Goal: Find contact information: Find contact information

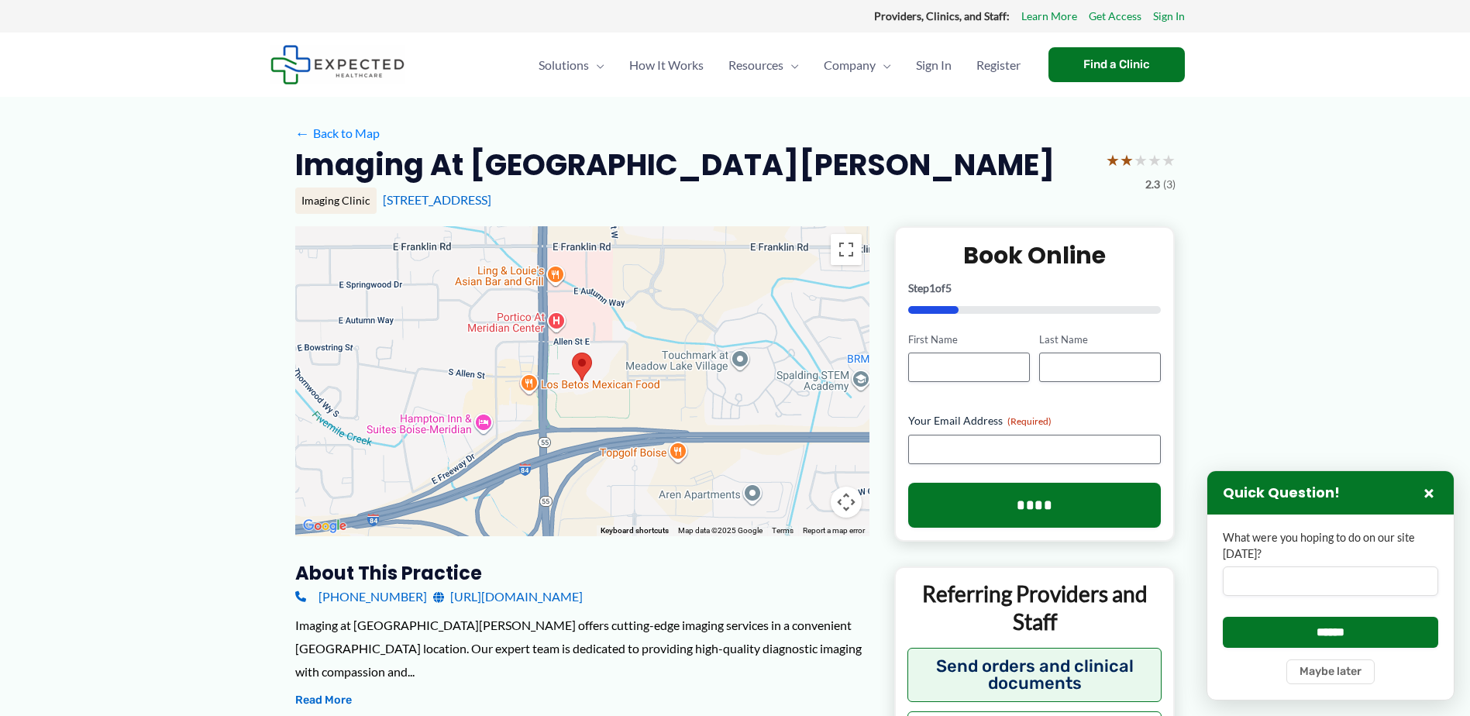
click at [559, 329] on div at bounding box center [582, 381] width 574 height 310
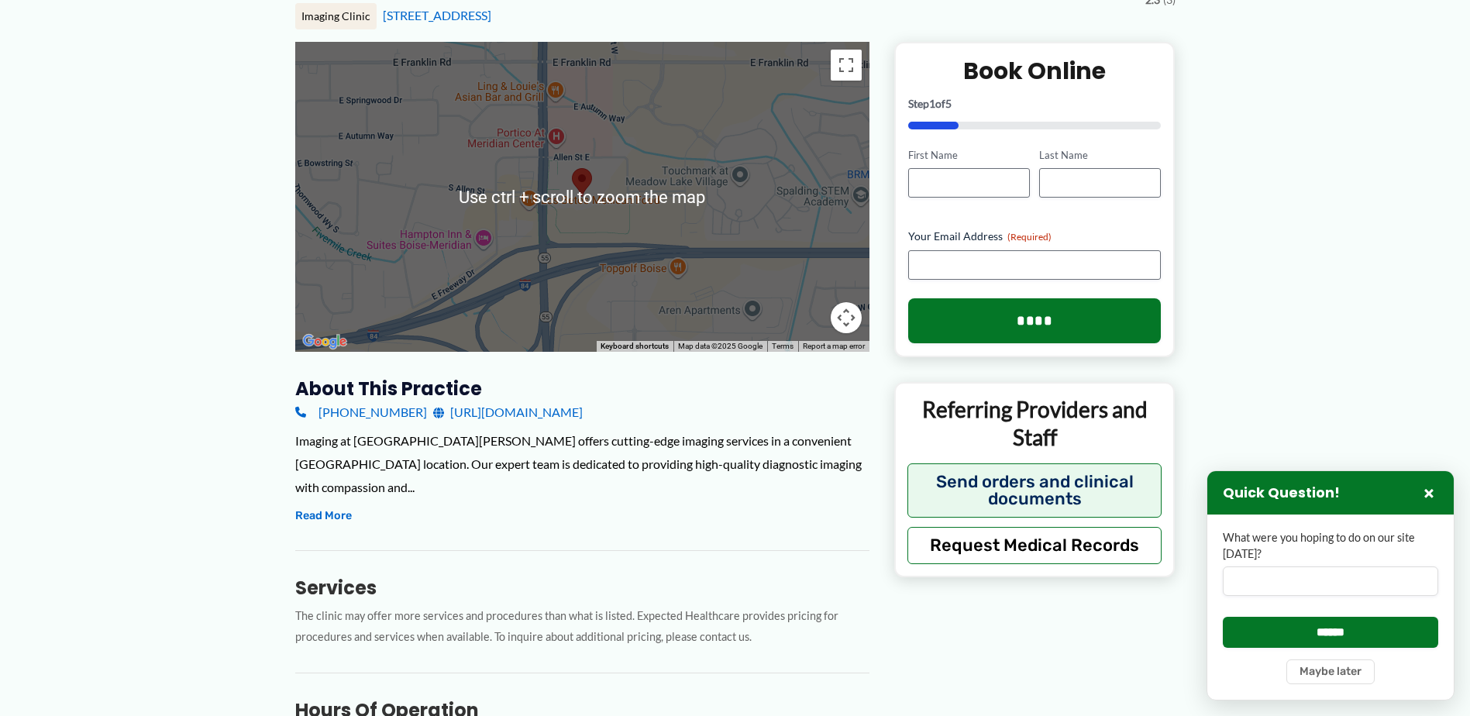
scroll to position [232, 0]
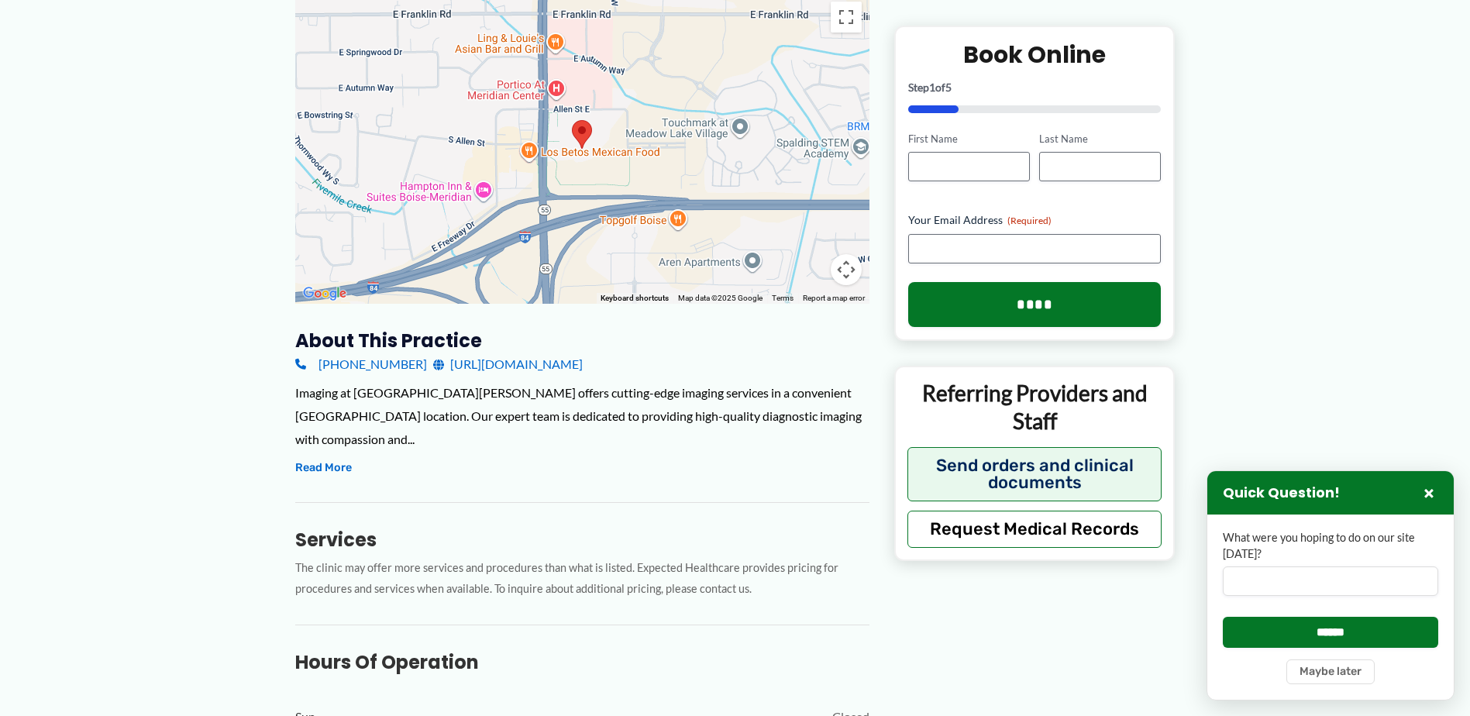
click at [534, 367] on link "[URL][DOMAIN_NAME]" at bounding box center [508, 364] width 150 height 23
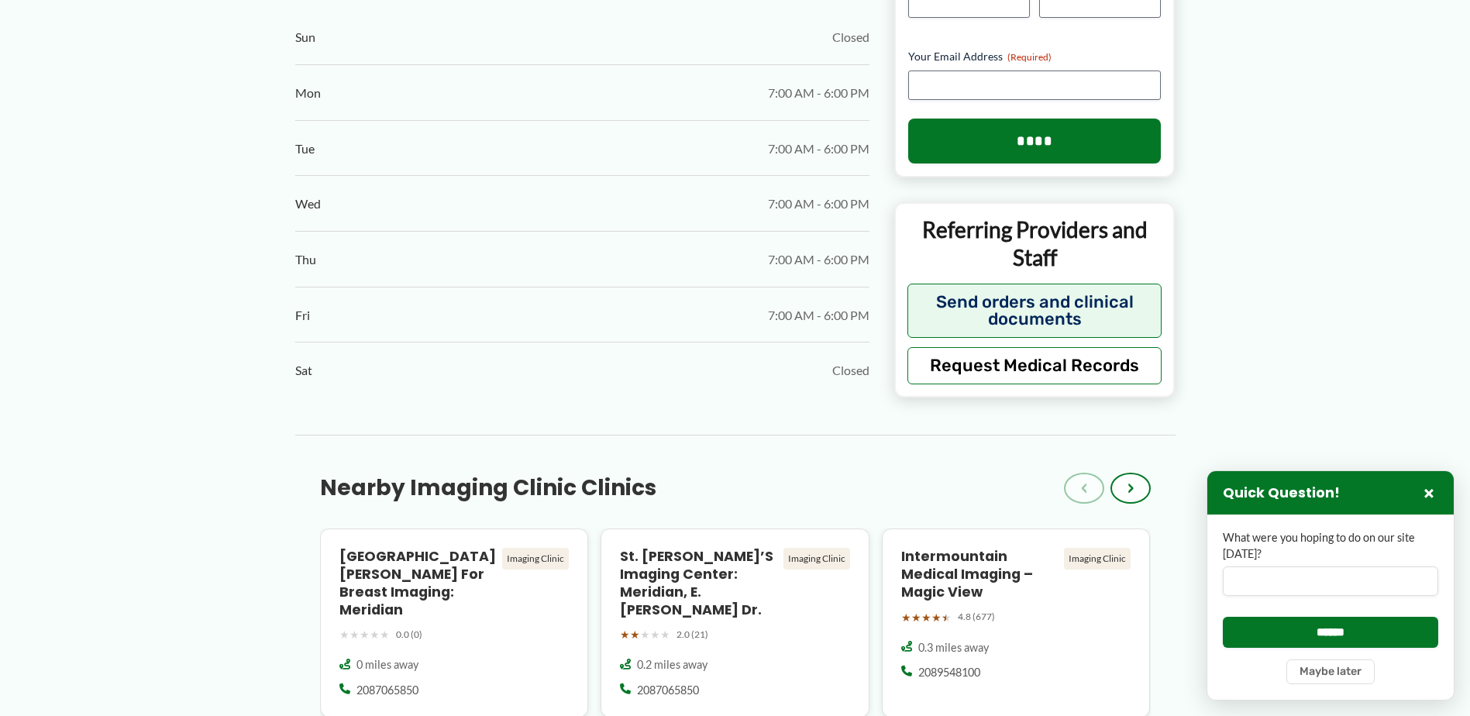
scroll to position [930, 0]
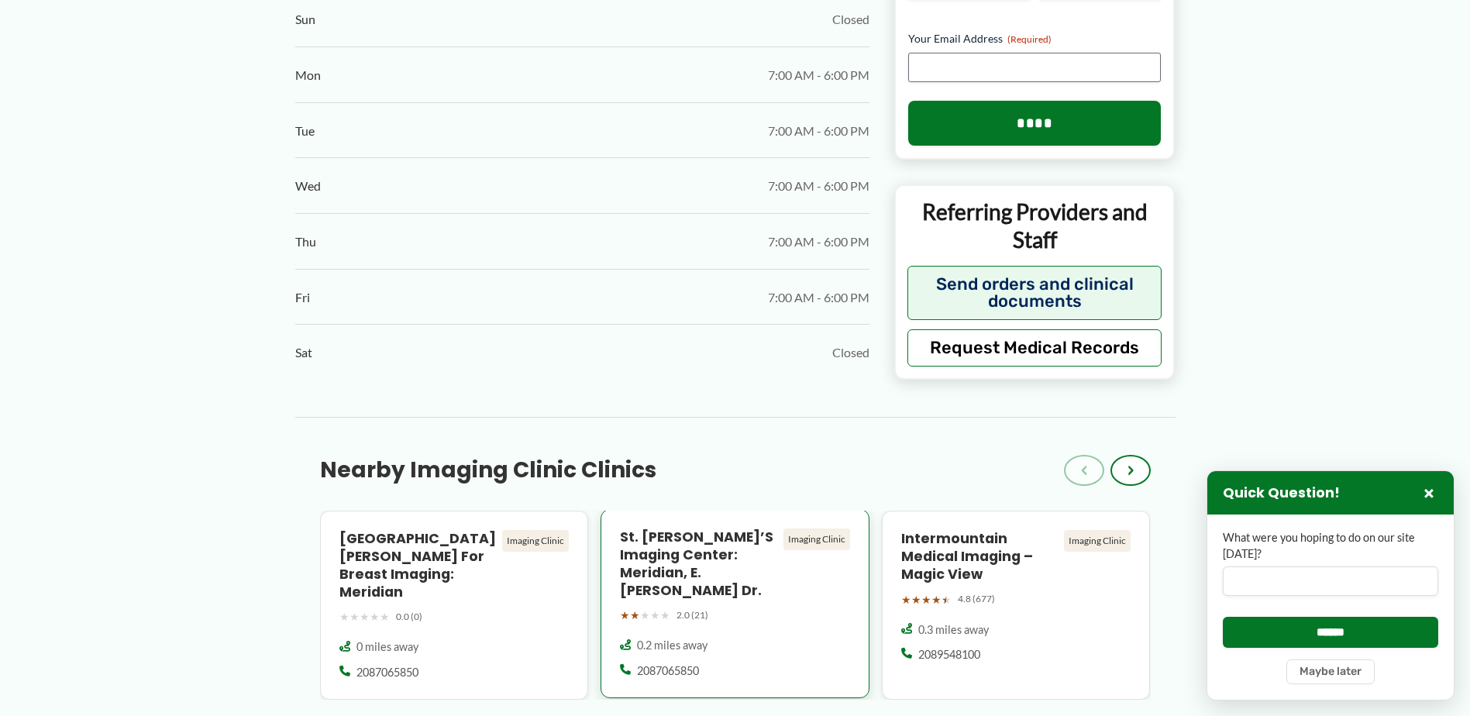
click at [728, 547] on h4 "St. [PERSON_NAME]’s Imaging Center: Meridian, E. [PERSON_NAME] Dr." at bounding box center [698, 563] width 157 height 71
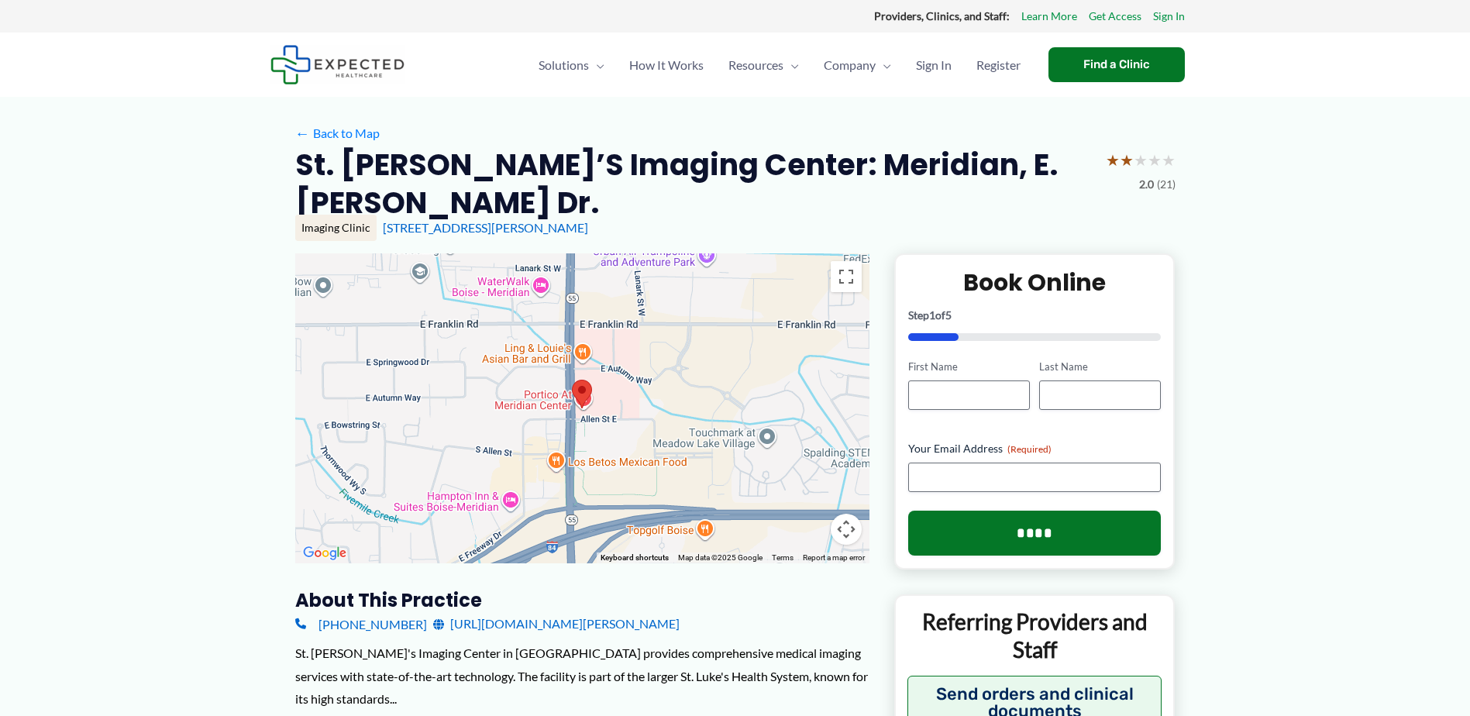
click at [686, 406] on div at bounding box center [582, 408] width 574 height 310
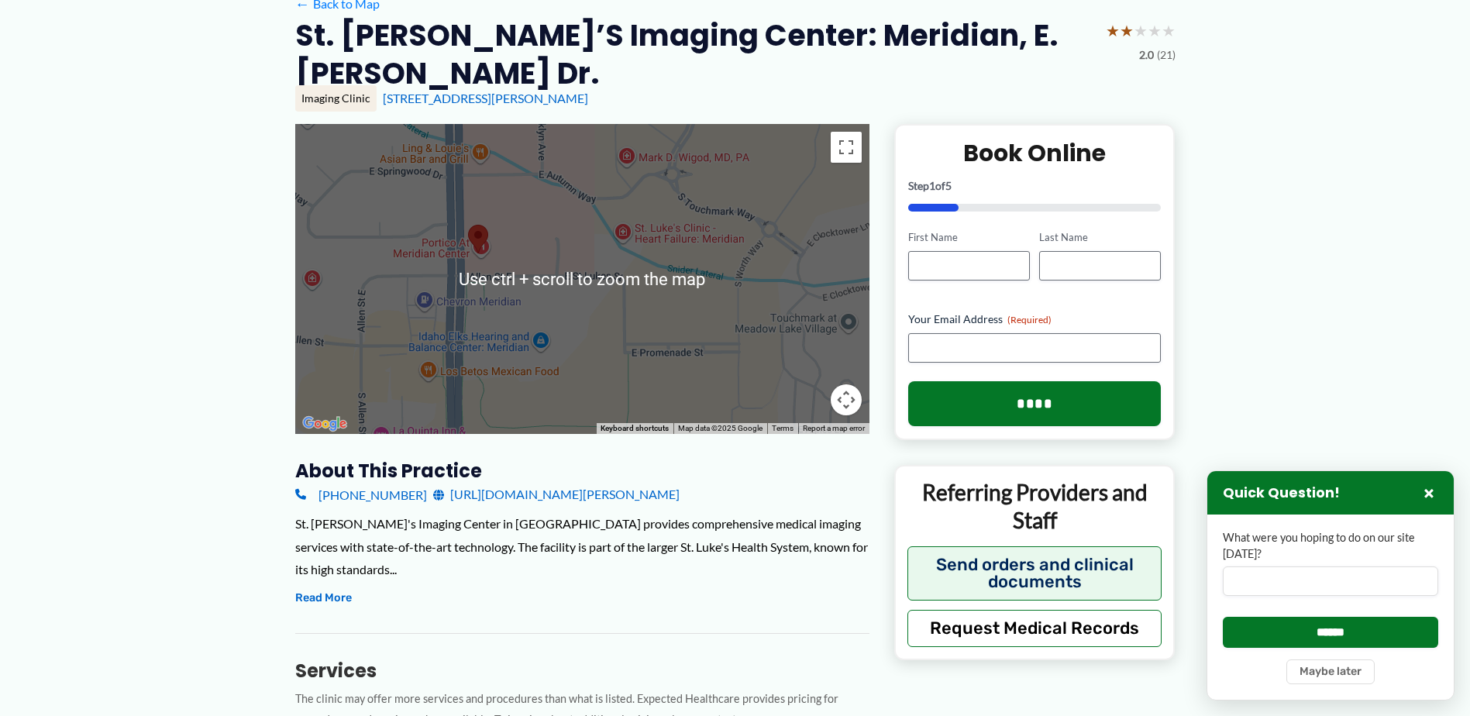
scroll to position [155, 0]
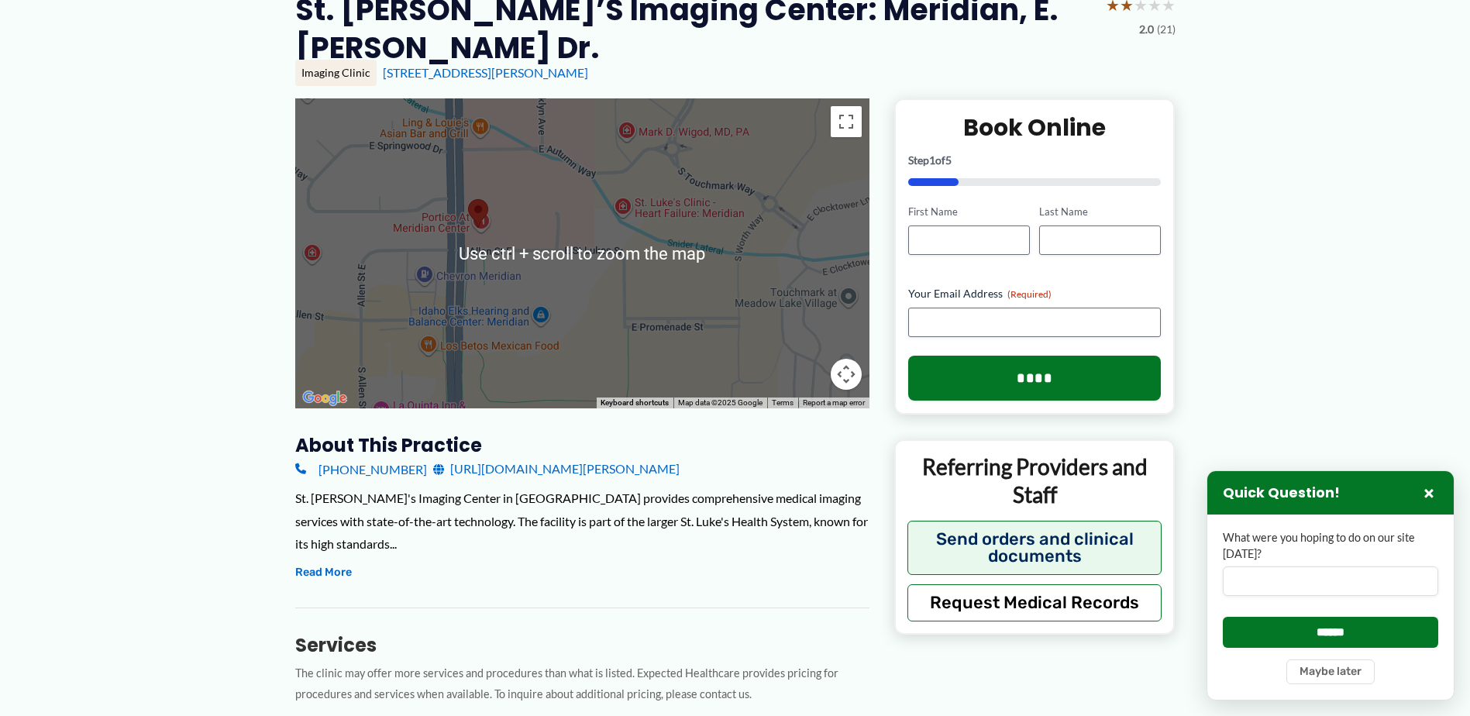
click at [611, 273] on div at bounding box center [582, 253] width 574 height 310
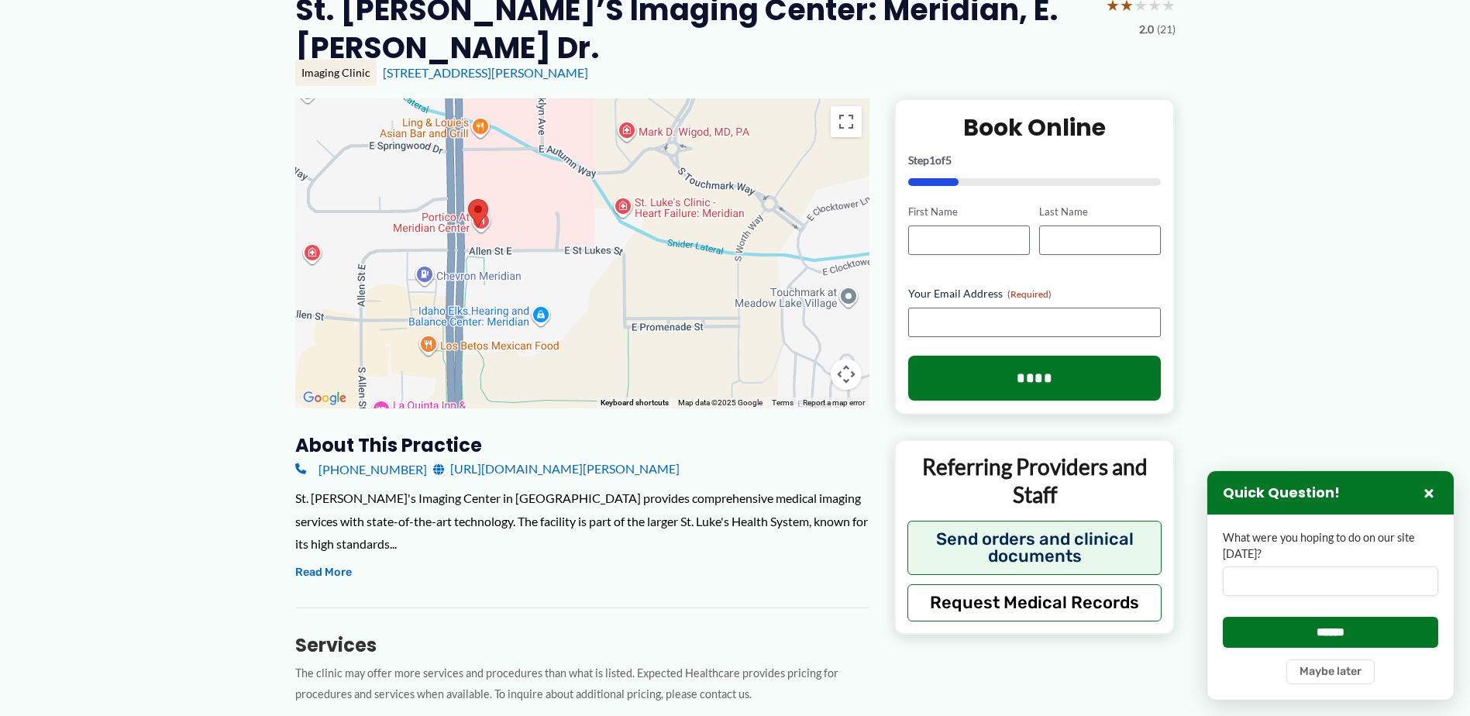
click at [611, 273] on div at bounding box center [582, 253] width 574 height 310
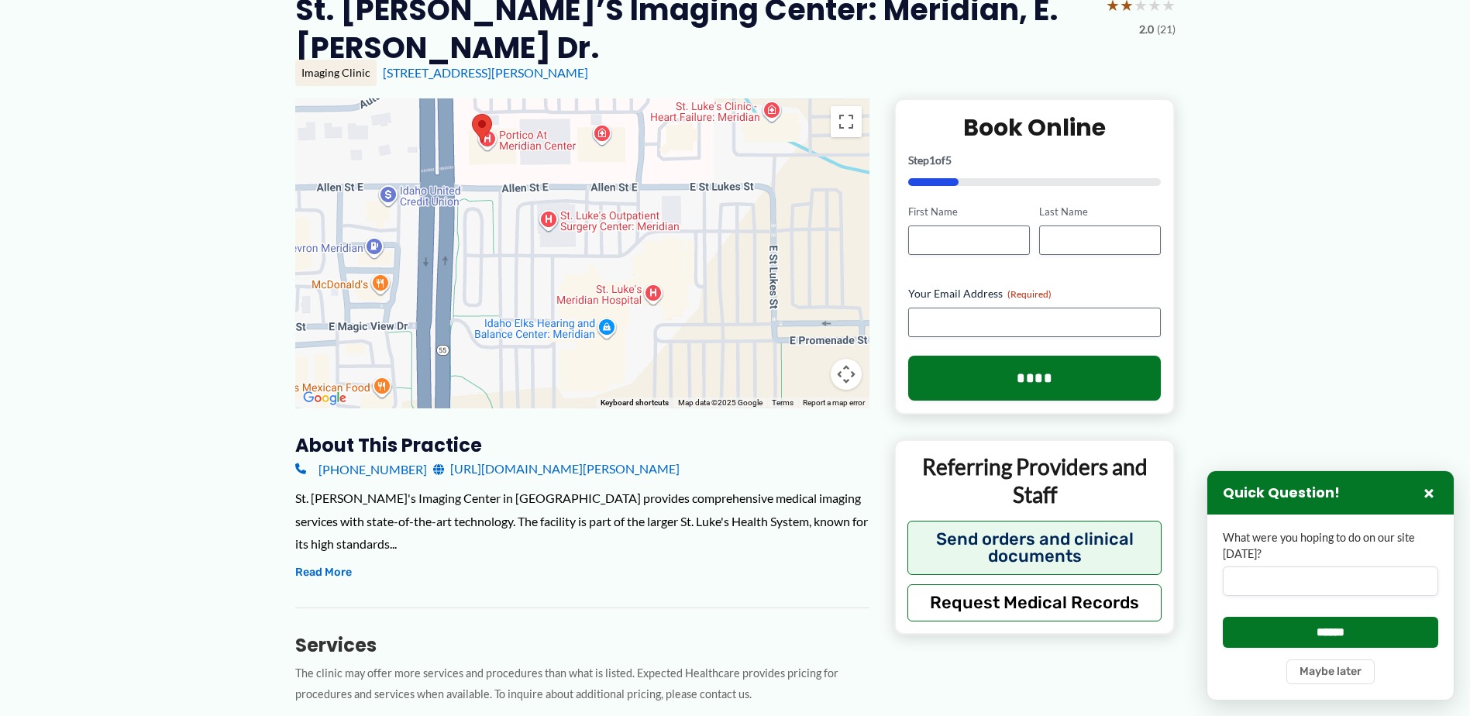
drag, startPoint x: 515, startPoint y: 150, endPoint x: 652, endPoint y: 137, distance: 136.9
click at [652, 137] on div at bounding box center [582, 253] width 574 height 310
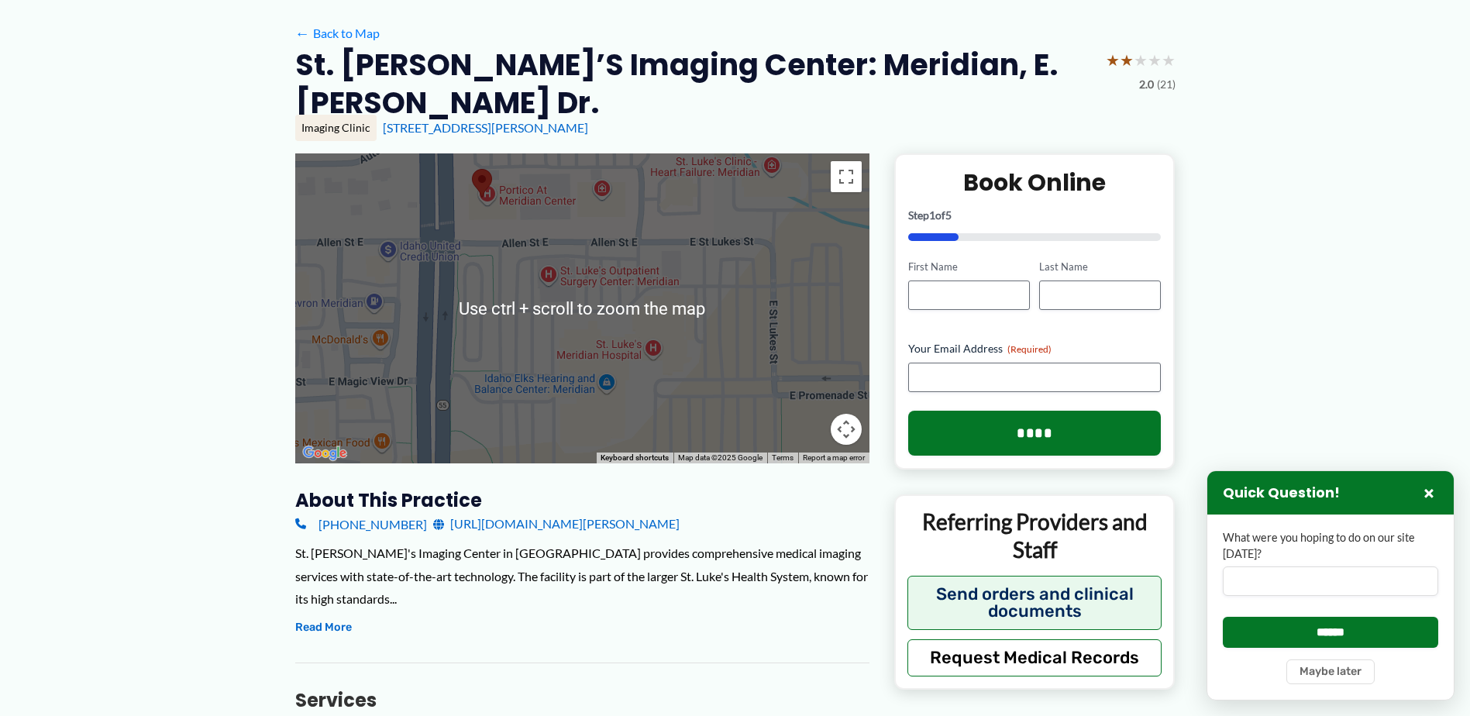
scroll to position [77, 0]
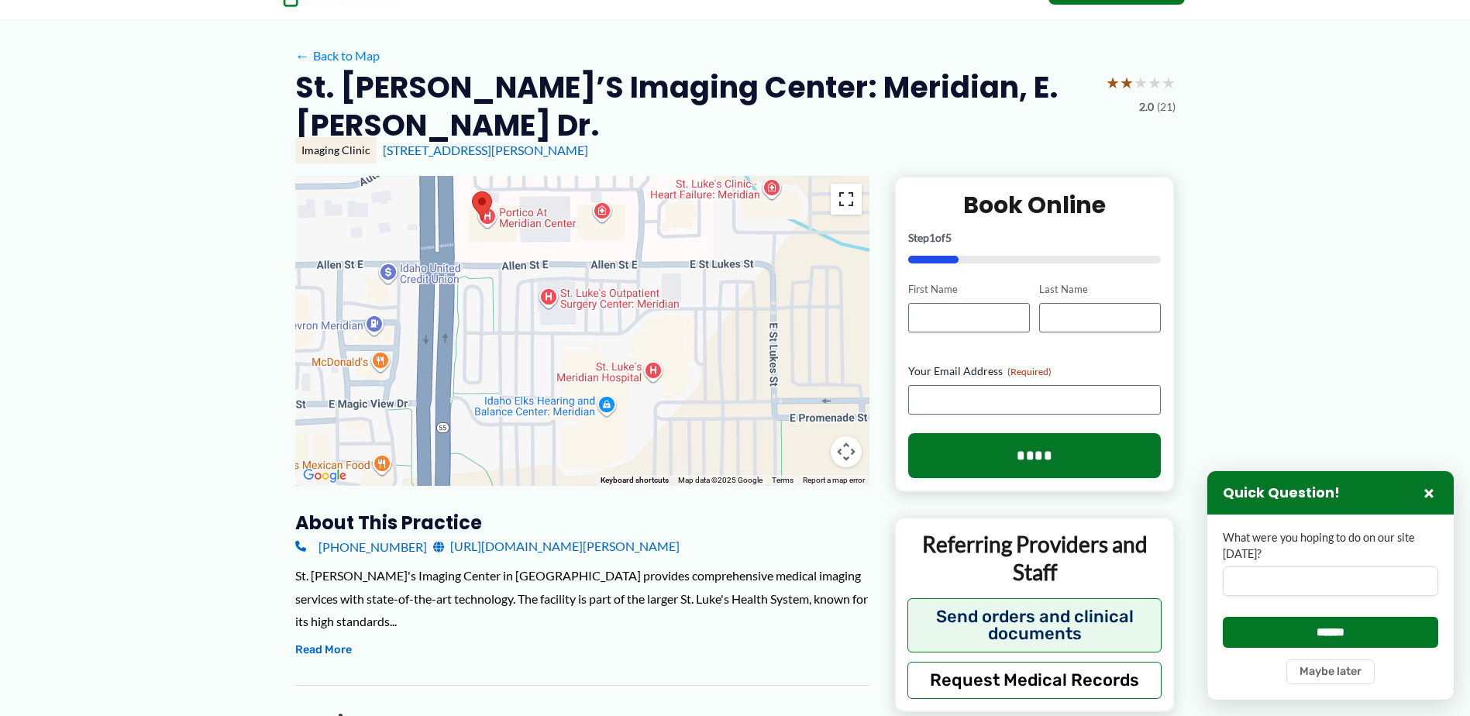
click at [846, 184] on button "Toggle fullscreen view" at bounding box center [846, 199] width 31 height 31
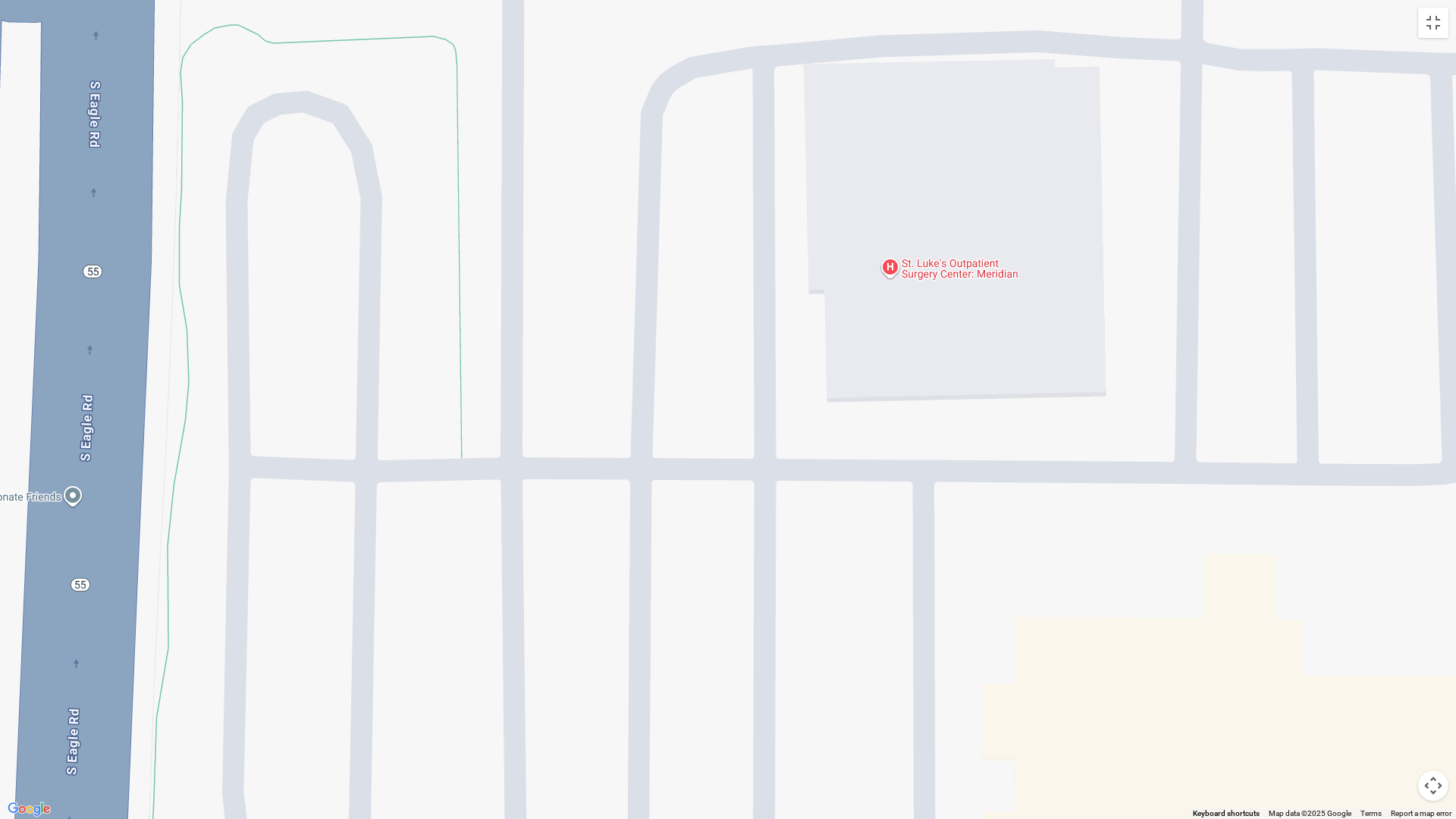
drag, startPoint x: 426, startPoint y: 341, endPoint x: 1091, endPoint y: 659, distance: 737.1
click at [1093, 660] on div at bounding box center [728, 409] width 1456 height 819
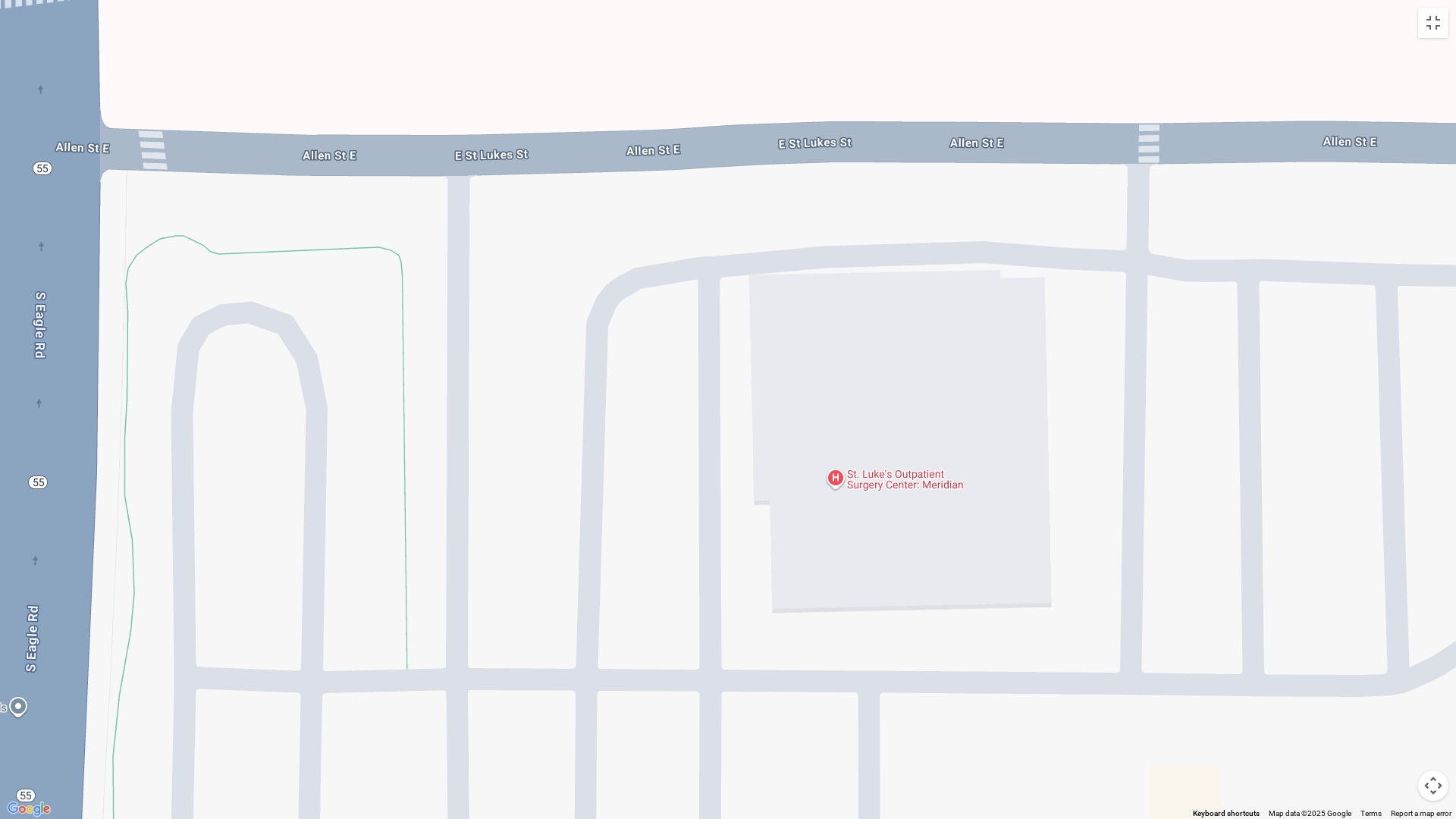
drag, startPoint x: 699, startPoint y: 350, endPoint x: 646, endPoint y: 570, distance: 226.3
click at [646, 570] on div at bounding box center [728, 409] width 1456 height 819
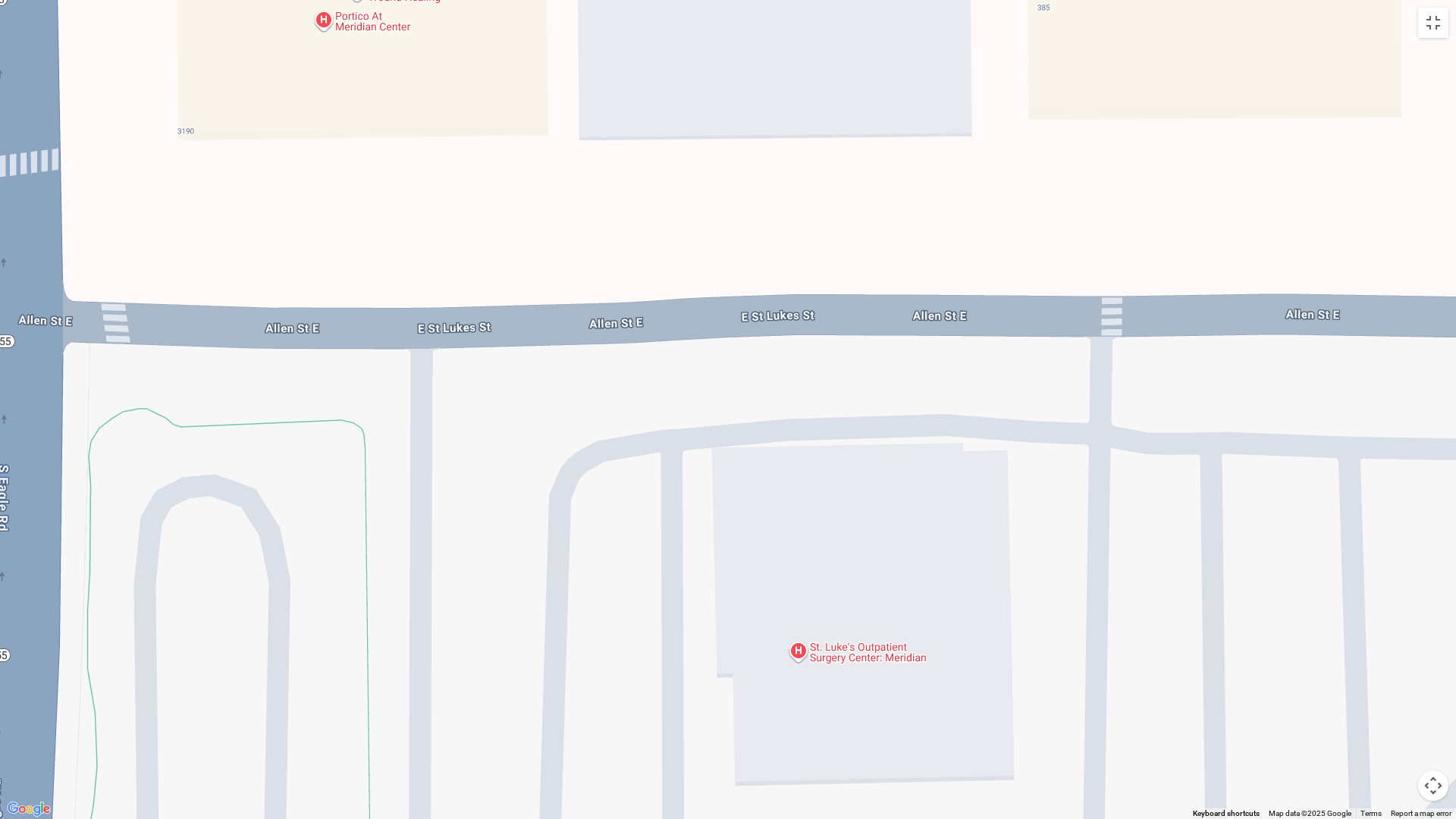
drag, startPoint x: 593, startPoint y: 339, endPoint x: 560, endPoint y: 505, distance: 169.2
click at [558, 508] on div at bounding box center [728, 409] width 1456 height 819
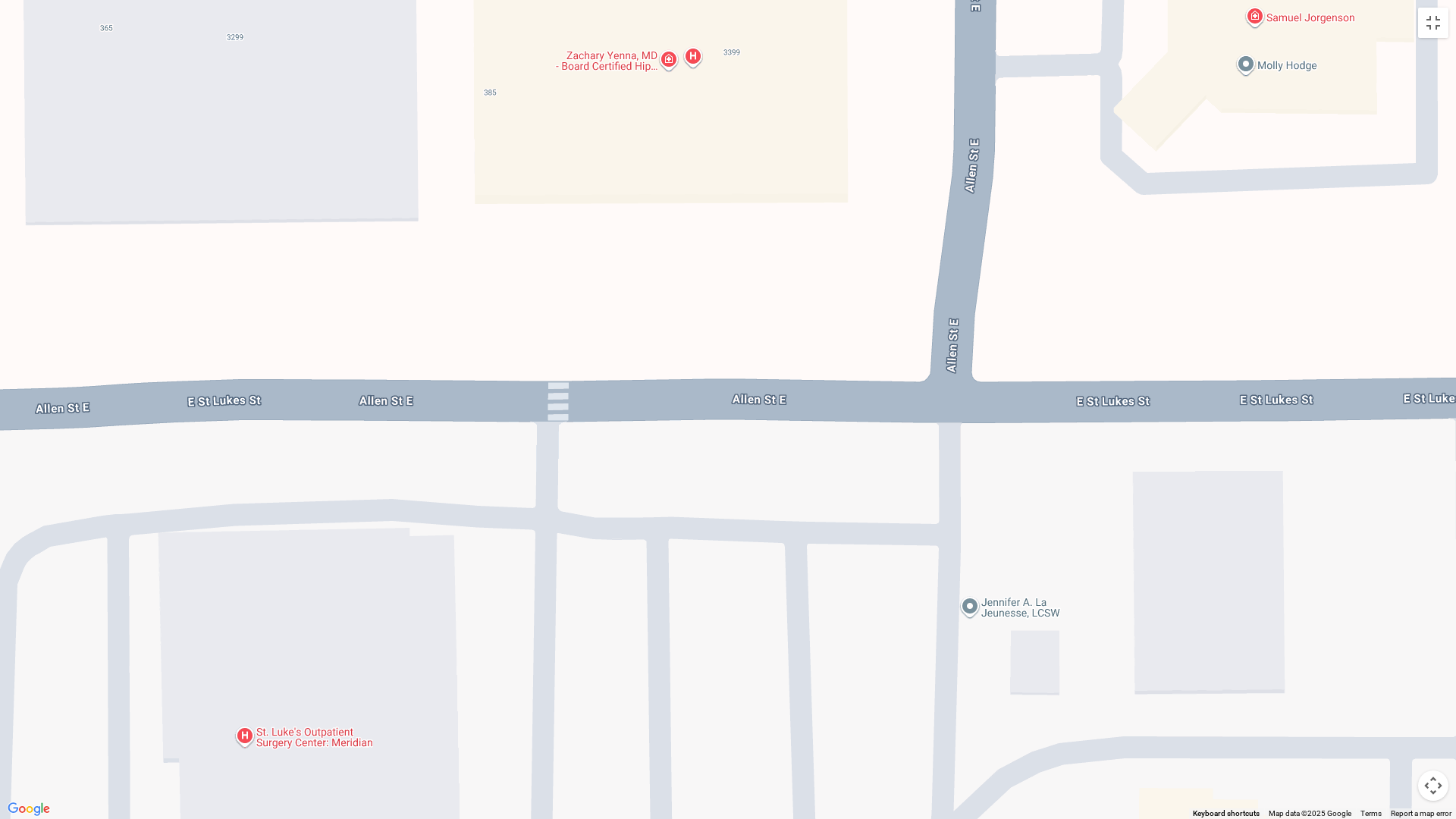
drag, startPoint x: 563, startPoint y: 358, endPoint x: 11, endPoint y: 436, distance: 557.5
click at [5, 449] on div at bounding box center [728, 409] width 1456 height 819
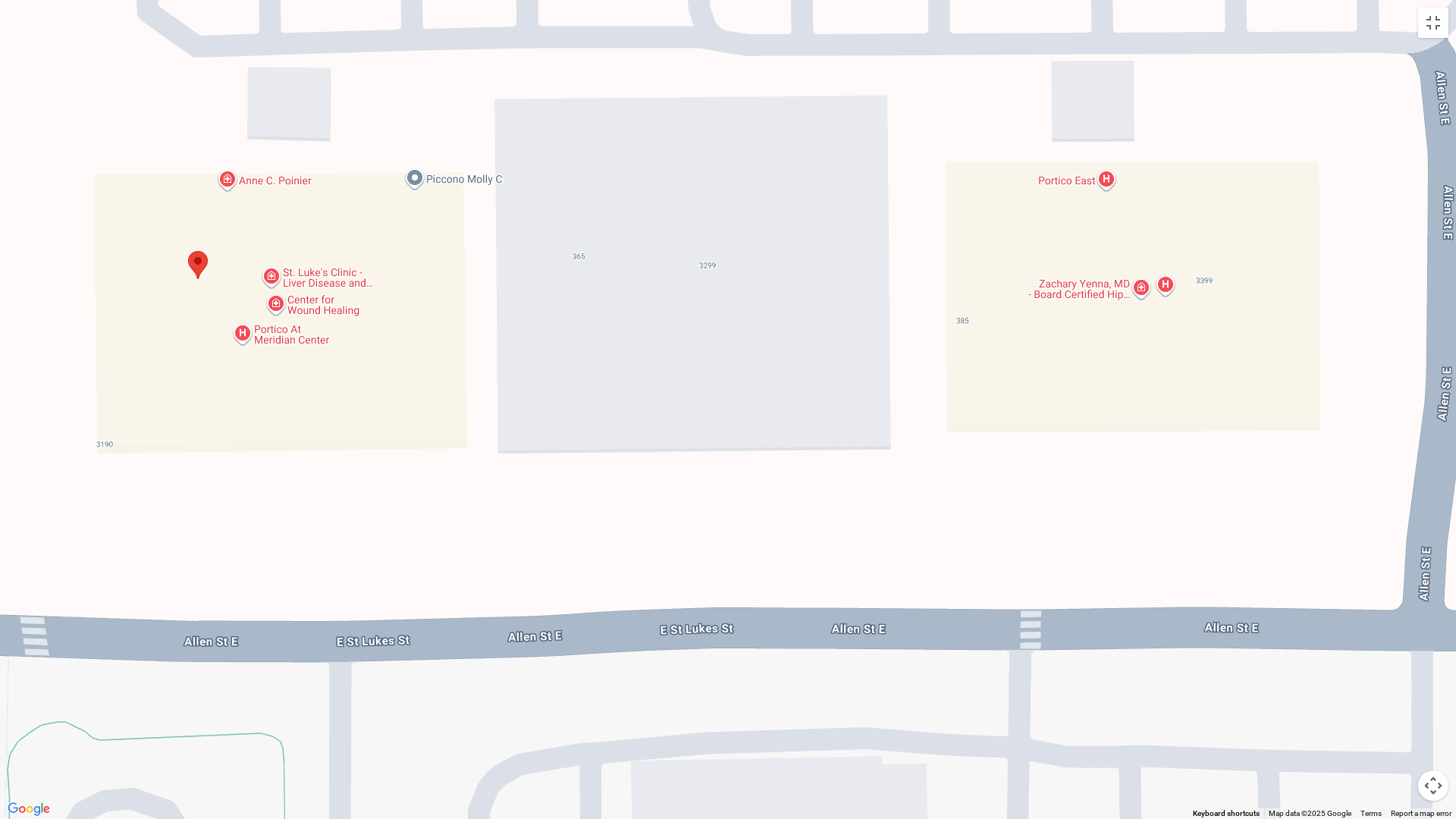
drag, startPoint x: 785, startPoint y: 306, endPoint x: 1240, endPoint y: 539, distance: 511.2
click at [1243, 543] on div at bounding box center [728, 409] width 1456 height 819
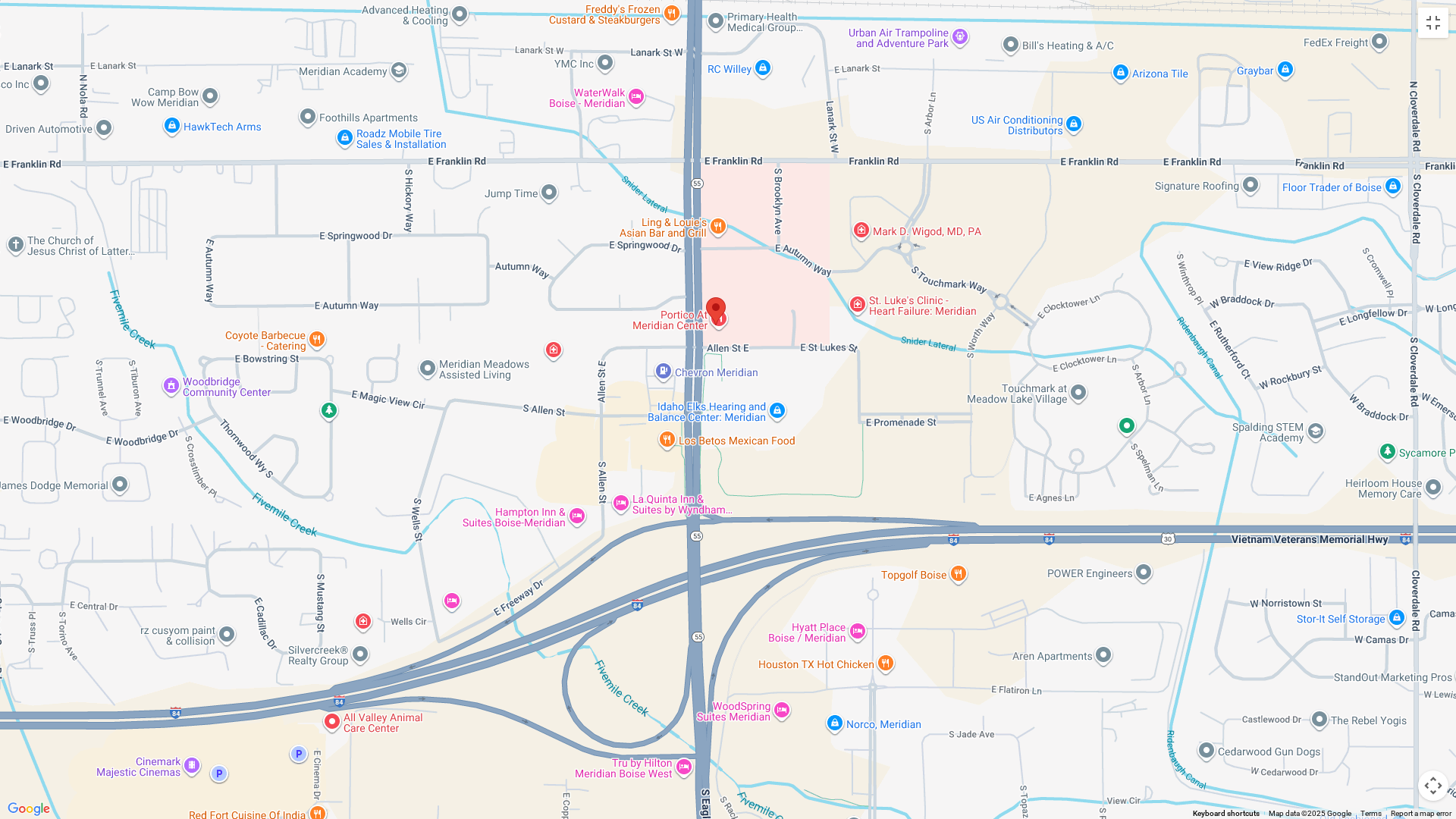
drag, startPoint x: 897, startPoint y: 436, endPoint x: 840, endPoint y: 332, distance: 118.6
click at [840, 332] on div at bounding box center [728, 409] width 1456 height 819
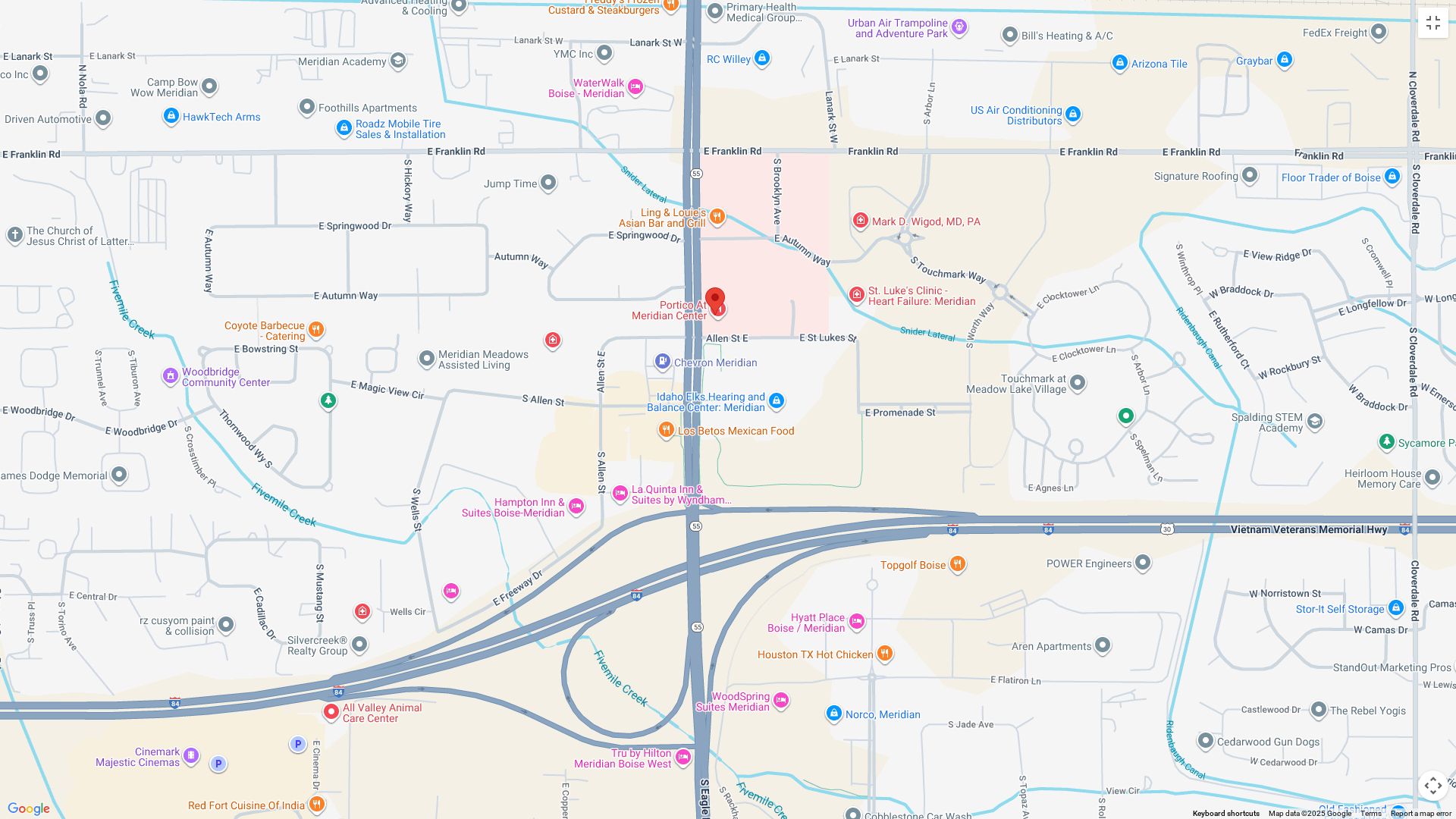
drag, startPoint x: 820, startPoint y: 452, endPoint x: 819, endPoint y: 439, distance: 13.0
click at [819, 440] on div at bounding box center [728, 409] width 1456 height 819
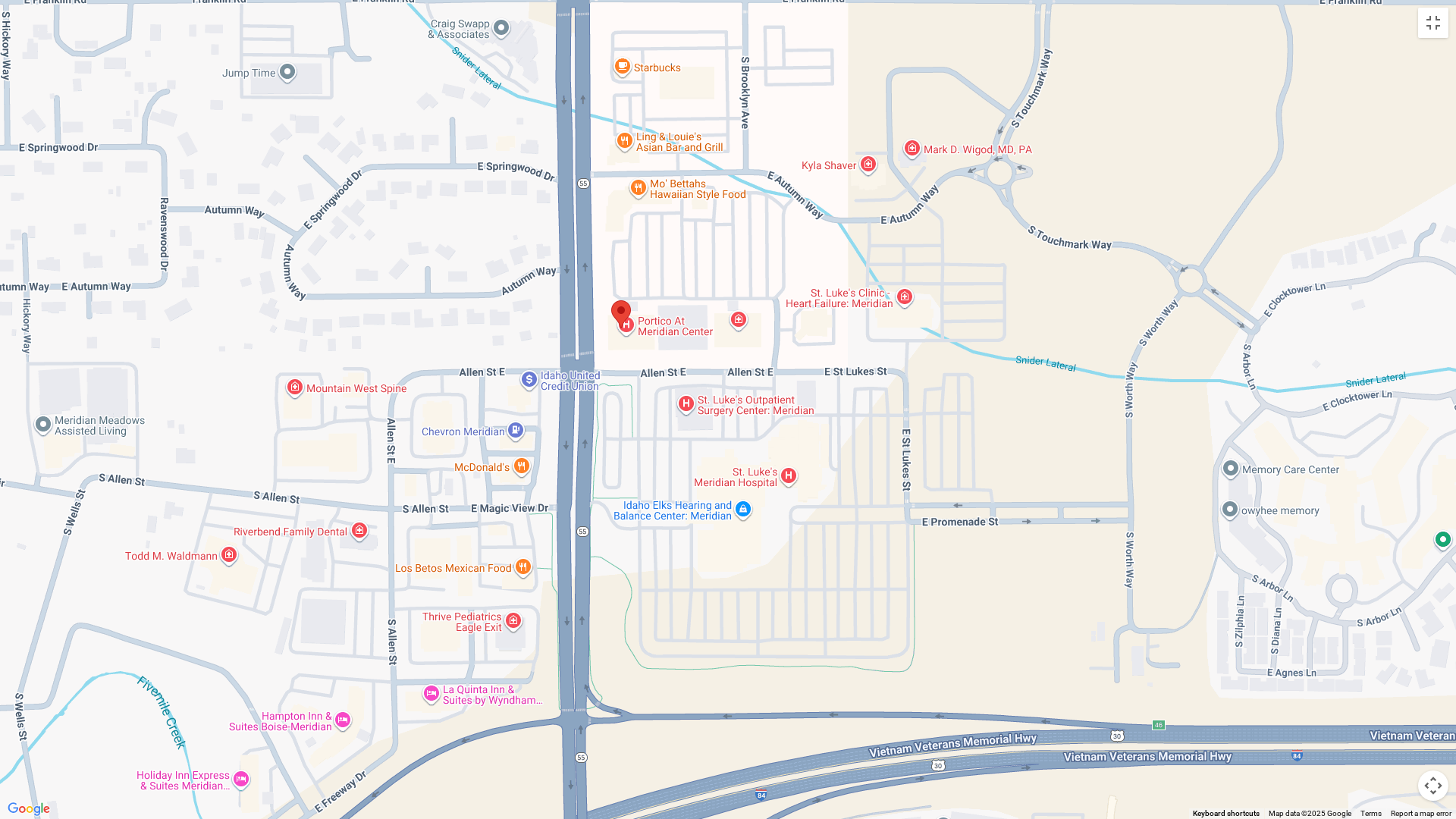
drag, startPoint x: 820, startPoint y: 440, endPoint x: 831, endPoint y: 588, distance: 148.4
click at [831, 588] on div at bounding box center [728, 409] width 1456 height 819
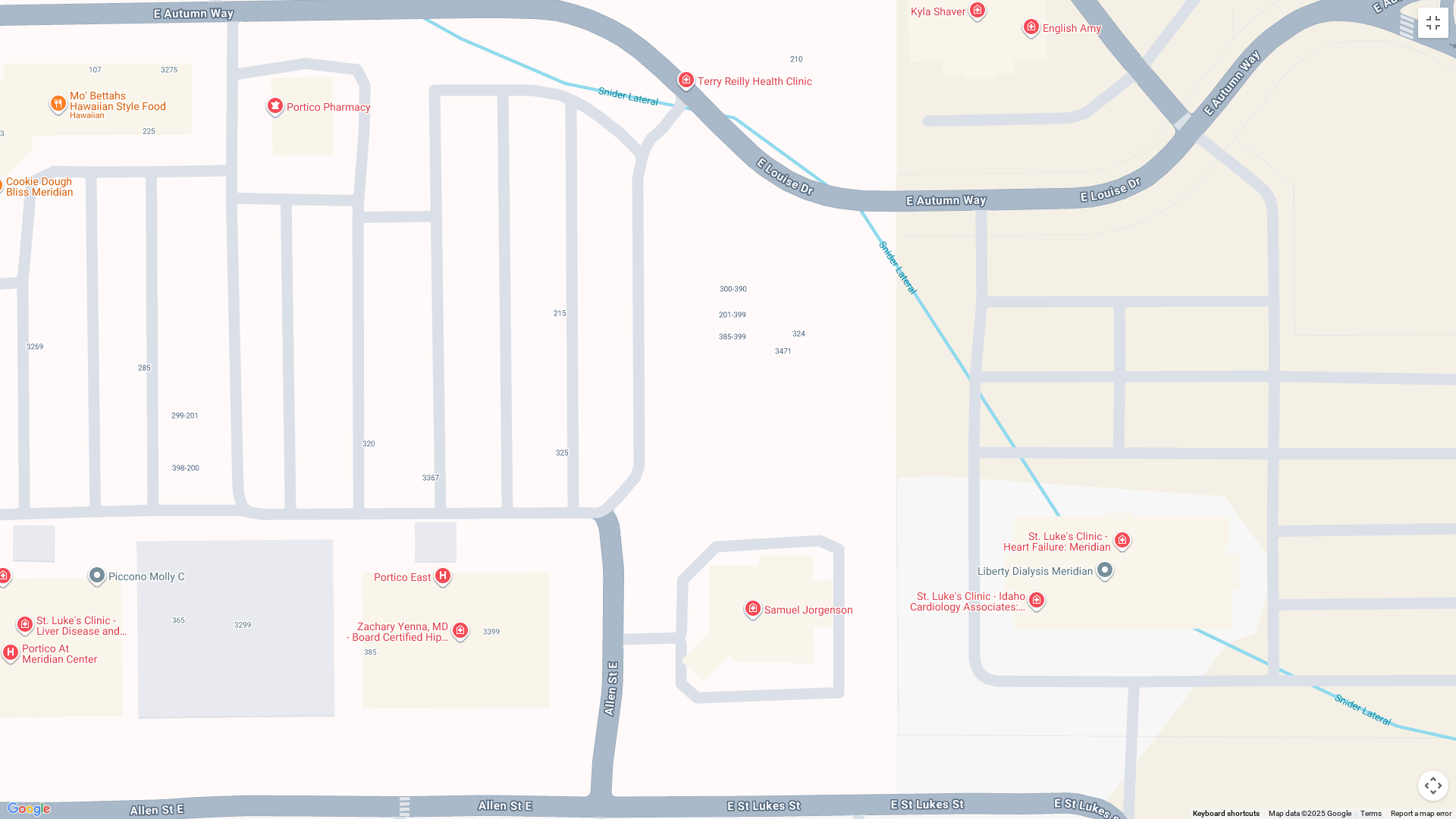
drag, startPoint x: 776, startPoint y: 250, endPoint x: 790, endPoint y: 779, distance: 529.2
click at [790, 700] on div at bounding box center [728, 409] width 1456 height 819
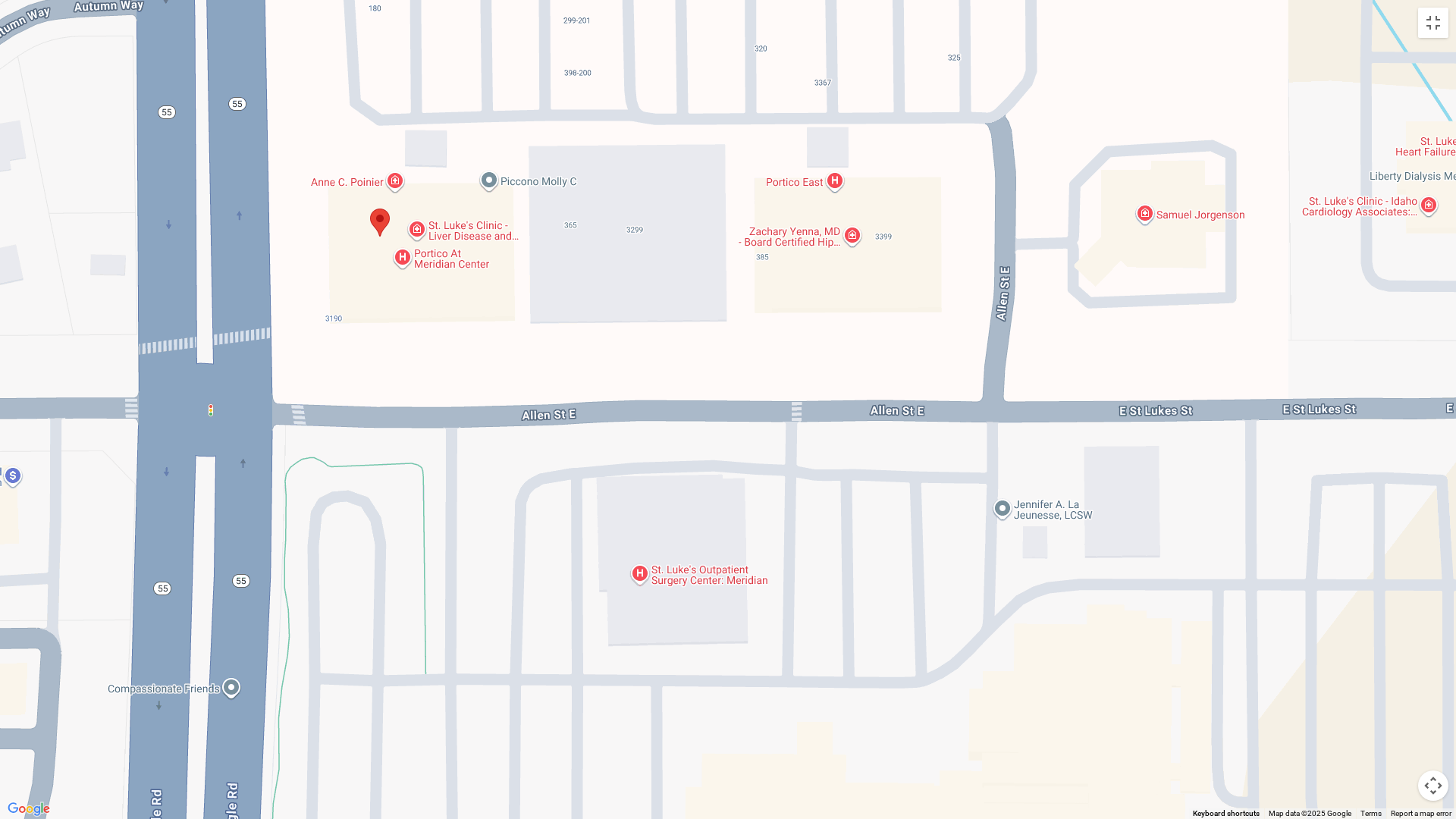
drag, startPoint x: 735, startPoint y: 624, endPoint x: 1127, endPoint y: 230, distance: 555.8
click at [1127, 230] on div at bounding box center [728, 409] width 1456 height 819
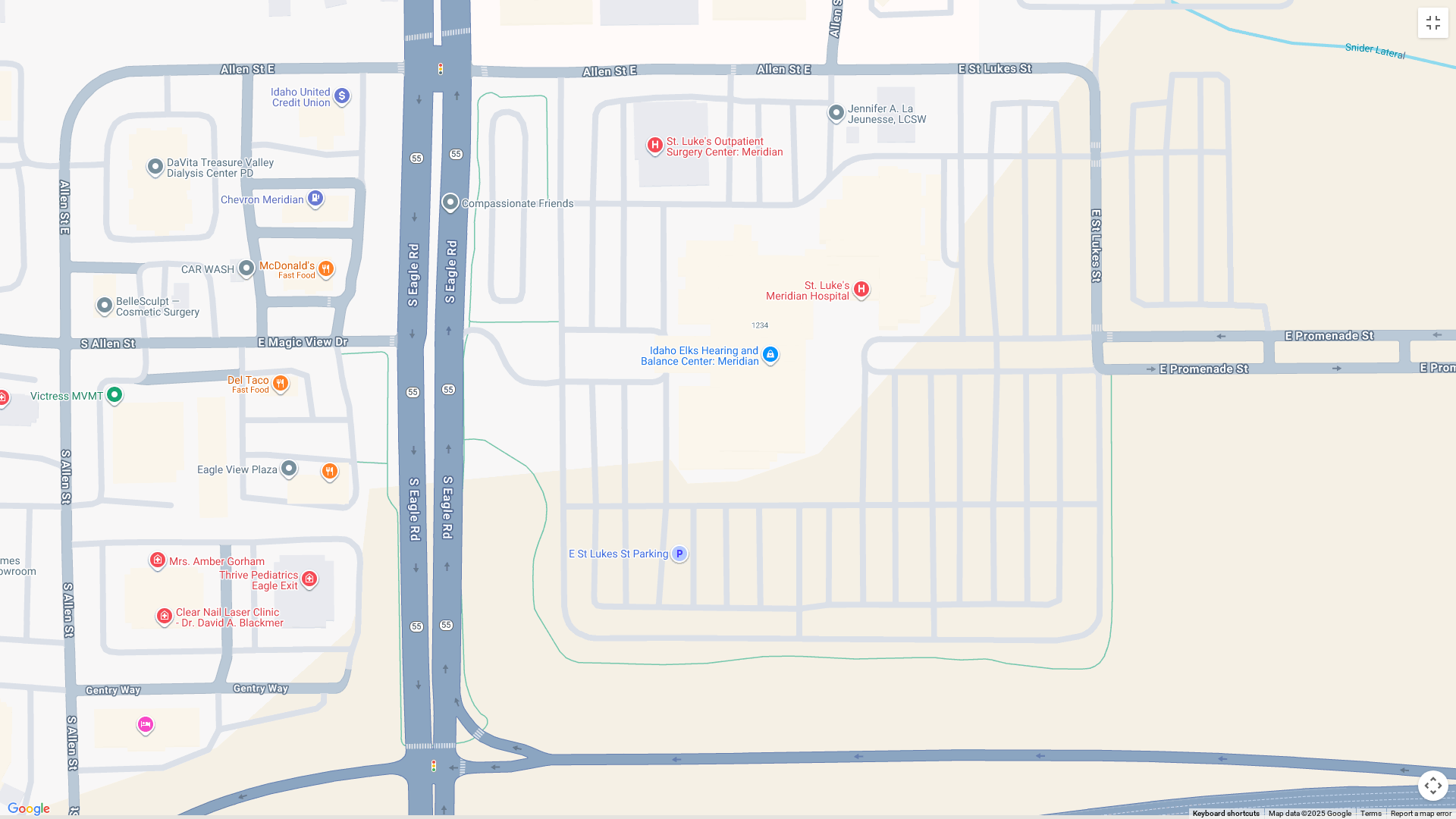
drag, startPoint x: 467, startPoint y: 479, endPoint x: 557, endPoint y: 139, distance: 351.7
click at [557, 139] on div at bounding box center [728, 409] width 1456 height 819
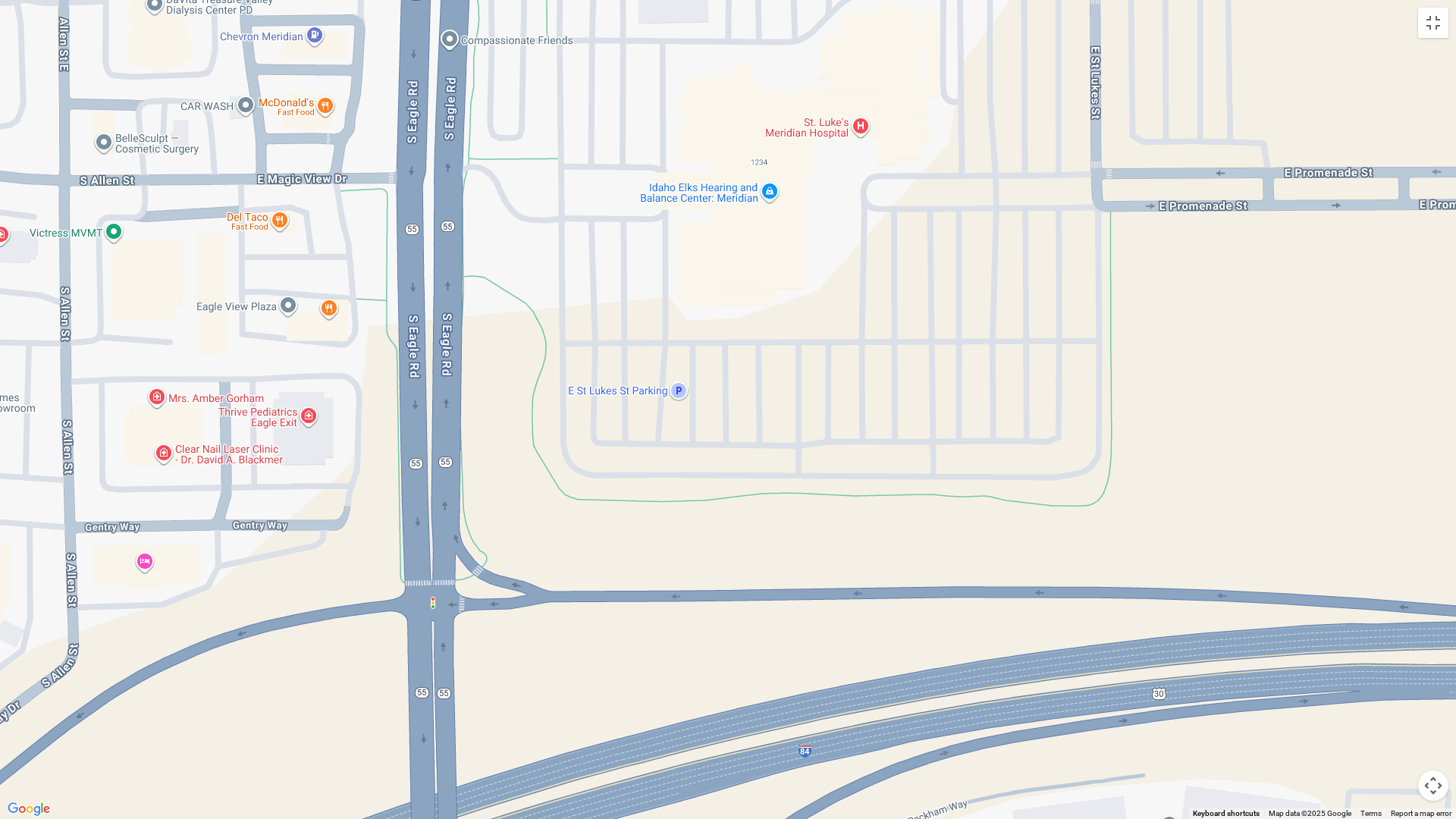
drag, startPoint x: 618, startPoint y: 449, endPoint x: 614, endPoint y: 297, distance: 152.1
click at [614, 298] on div at bounding box center [728, 409] width 1456 height 819
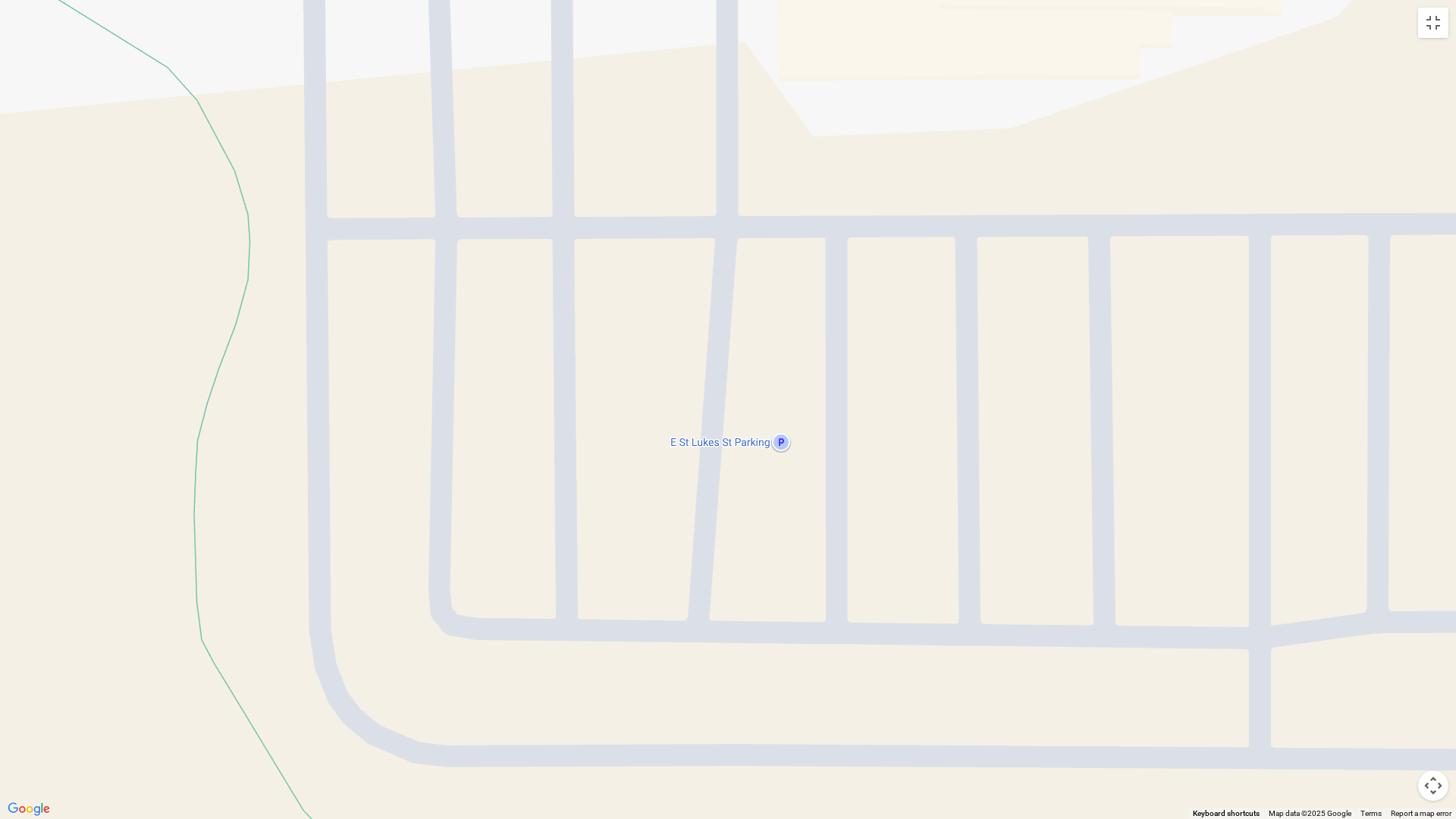
drag, startPoint x: 568, startPoint y: 296, endPoint x: 694, endPoint y: 731, distance: 452.9
click at [693, 700] on div at bounding box center [728, 409] width 1456 height 819
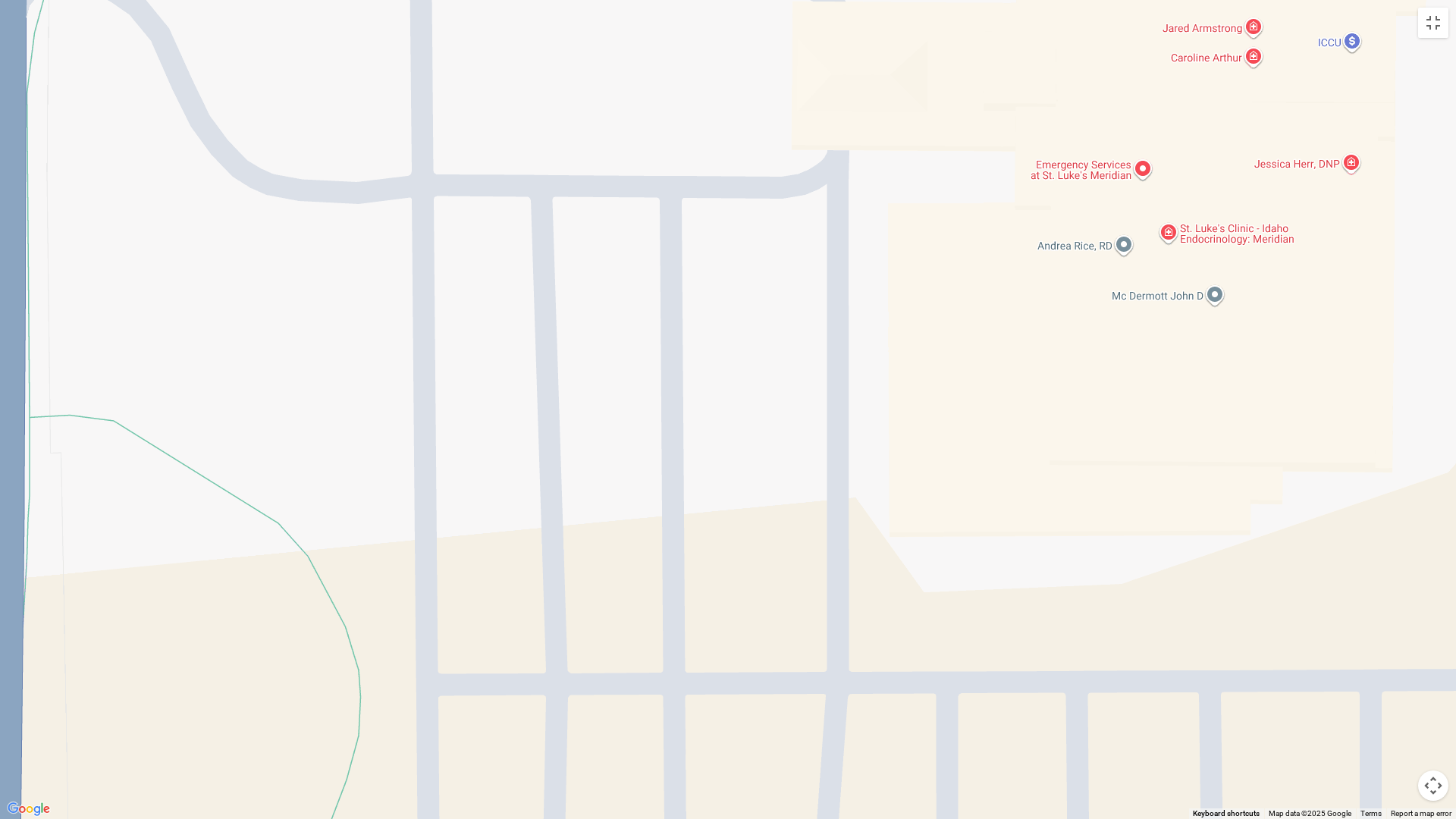
drag, startPoint x: 612, startPoint y: 357, endPoint x: 795, endPoint y: 817, distance: 495.1
click at [794, 700] on div at bounding box center [728, 409] width 1456 height 819
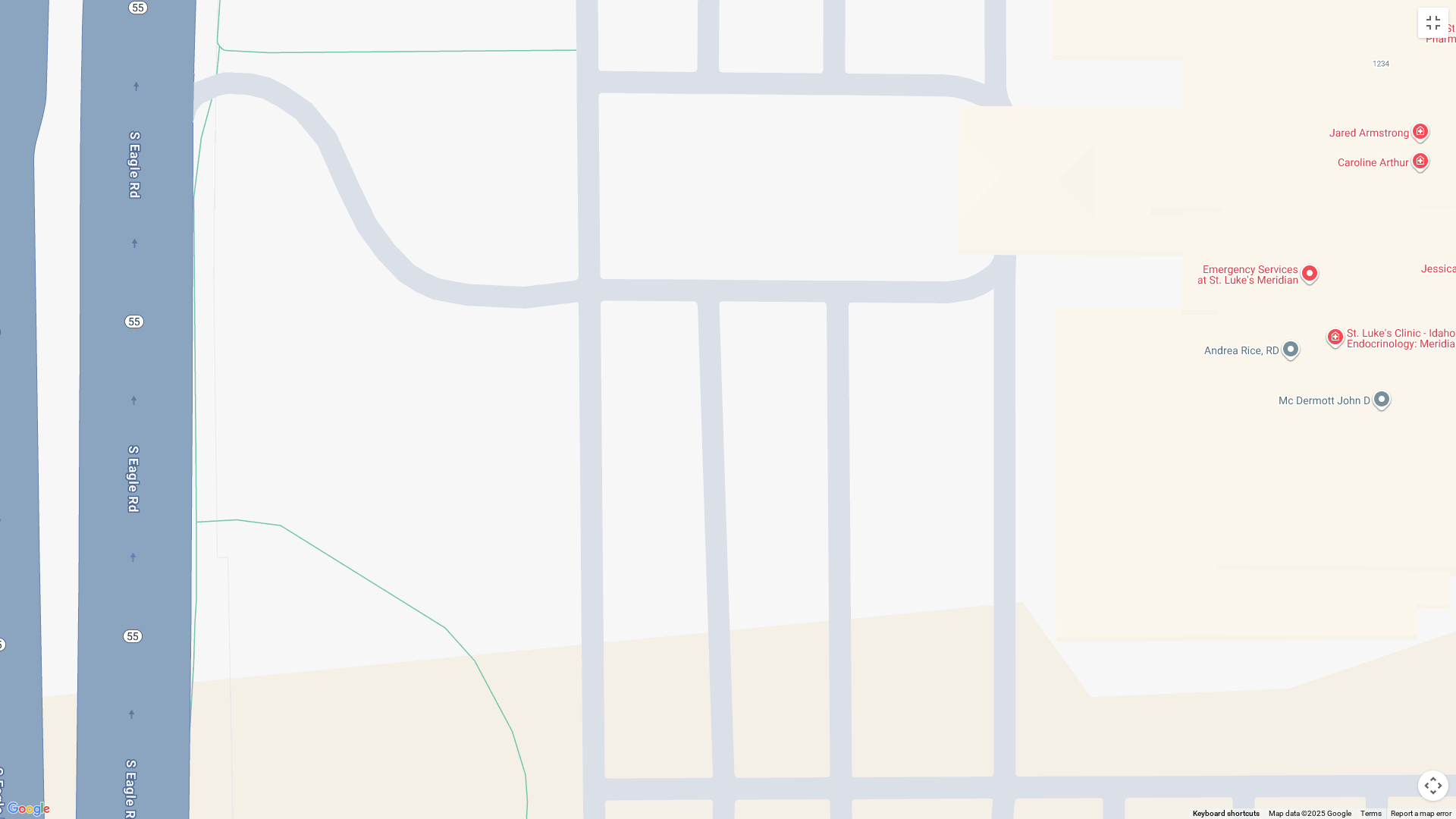
drag, startPoint x: 675, startPoint y: 533, endPoint x: 683, endPoint y: 751, distance: 218.1
click at [686, 700] on div at bounding box center [728, 409] width 1456 height 819
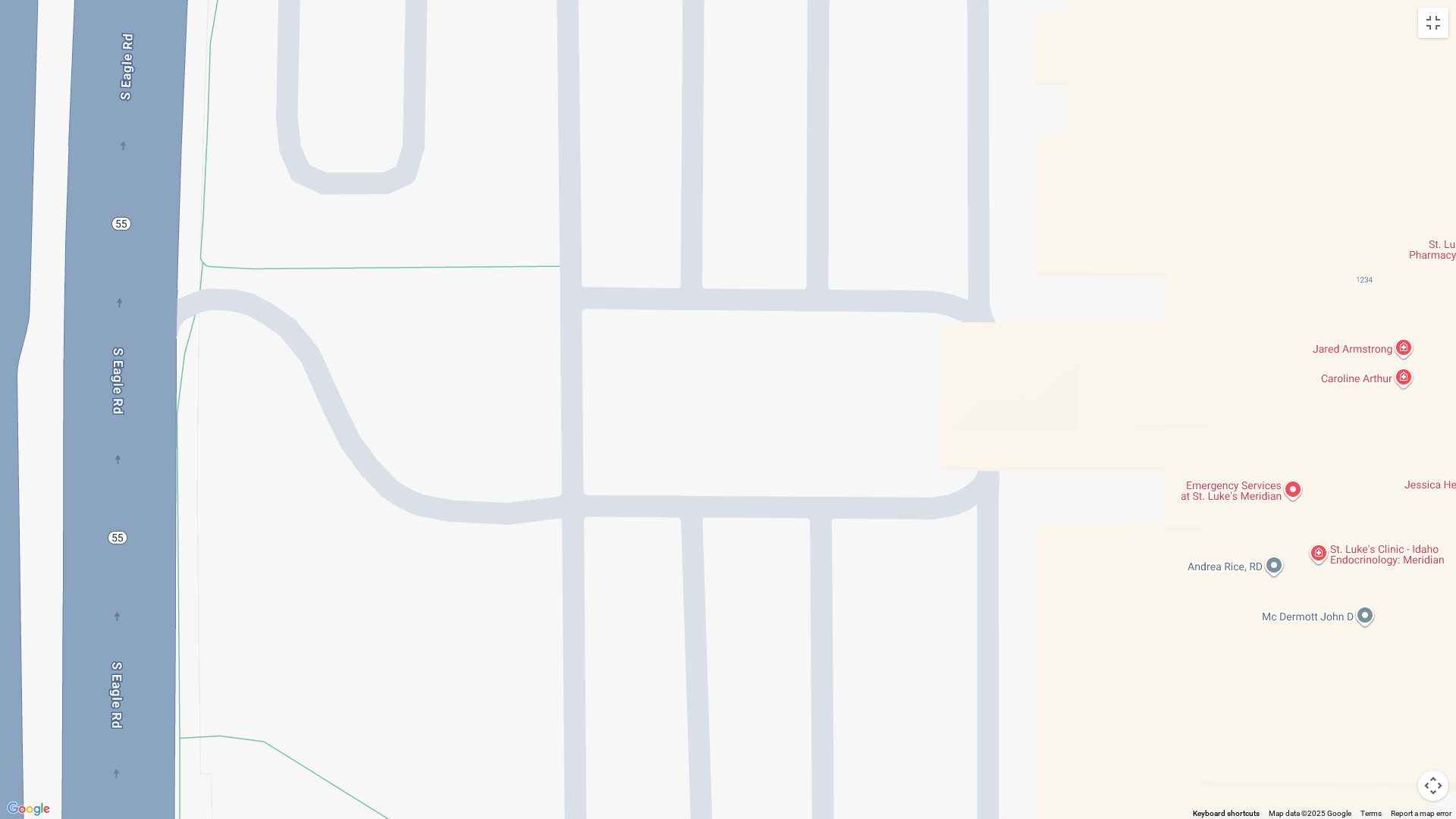
drag, startPoint x: 723, startPoint y: 582, endPoint x: 715, endPoint y: 720, distance: 138.2
click at [704, 700] on div at bounding box center [728, 409] width 1456 height 819
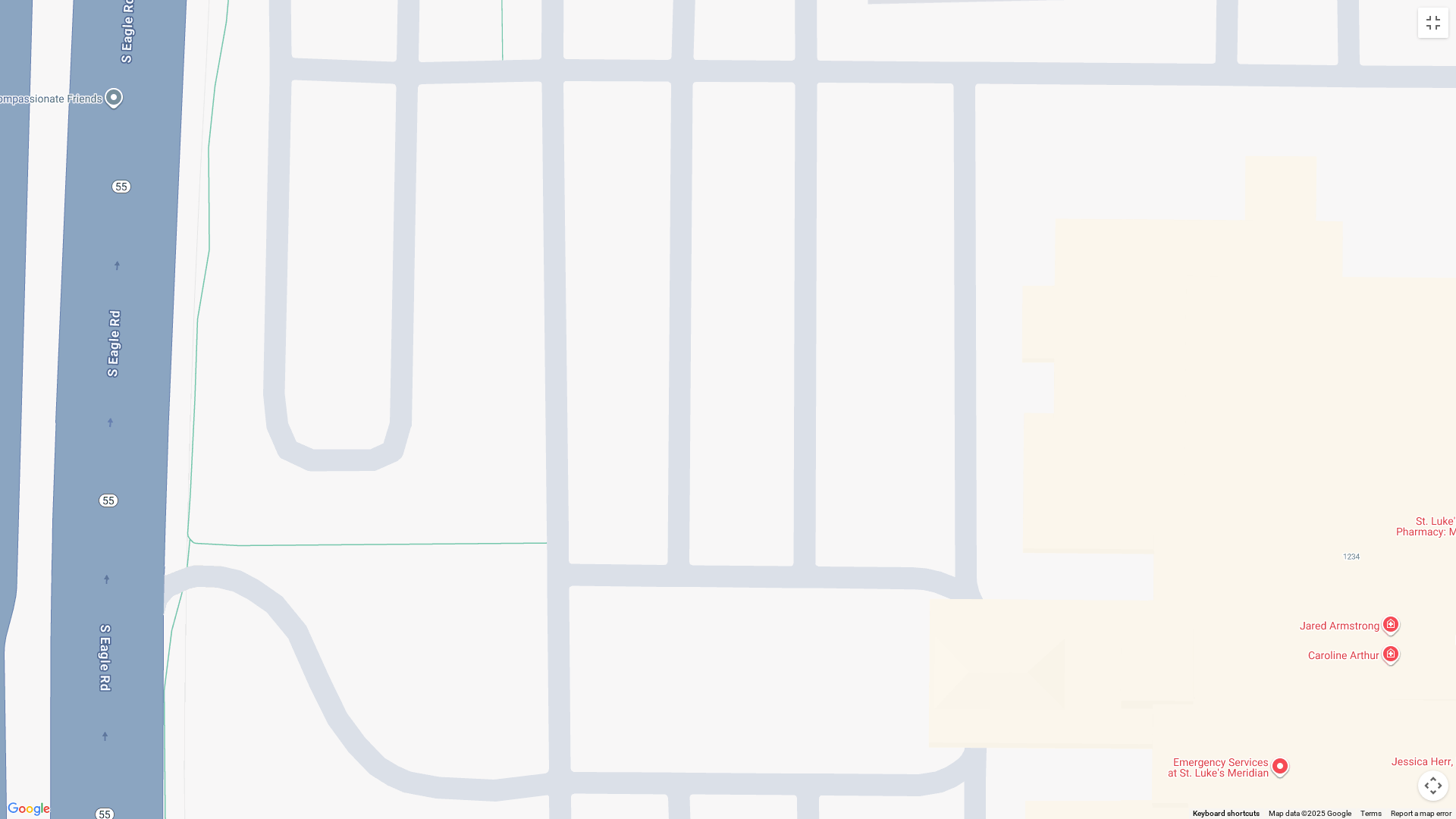
drag, startPoint x: 803, startPoint y: 612, endPoint x: 798, endPoint y: 818, distance: 206.1
click at [798, 700] on div at bounding box center [728, 409] width 1456 height 819
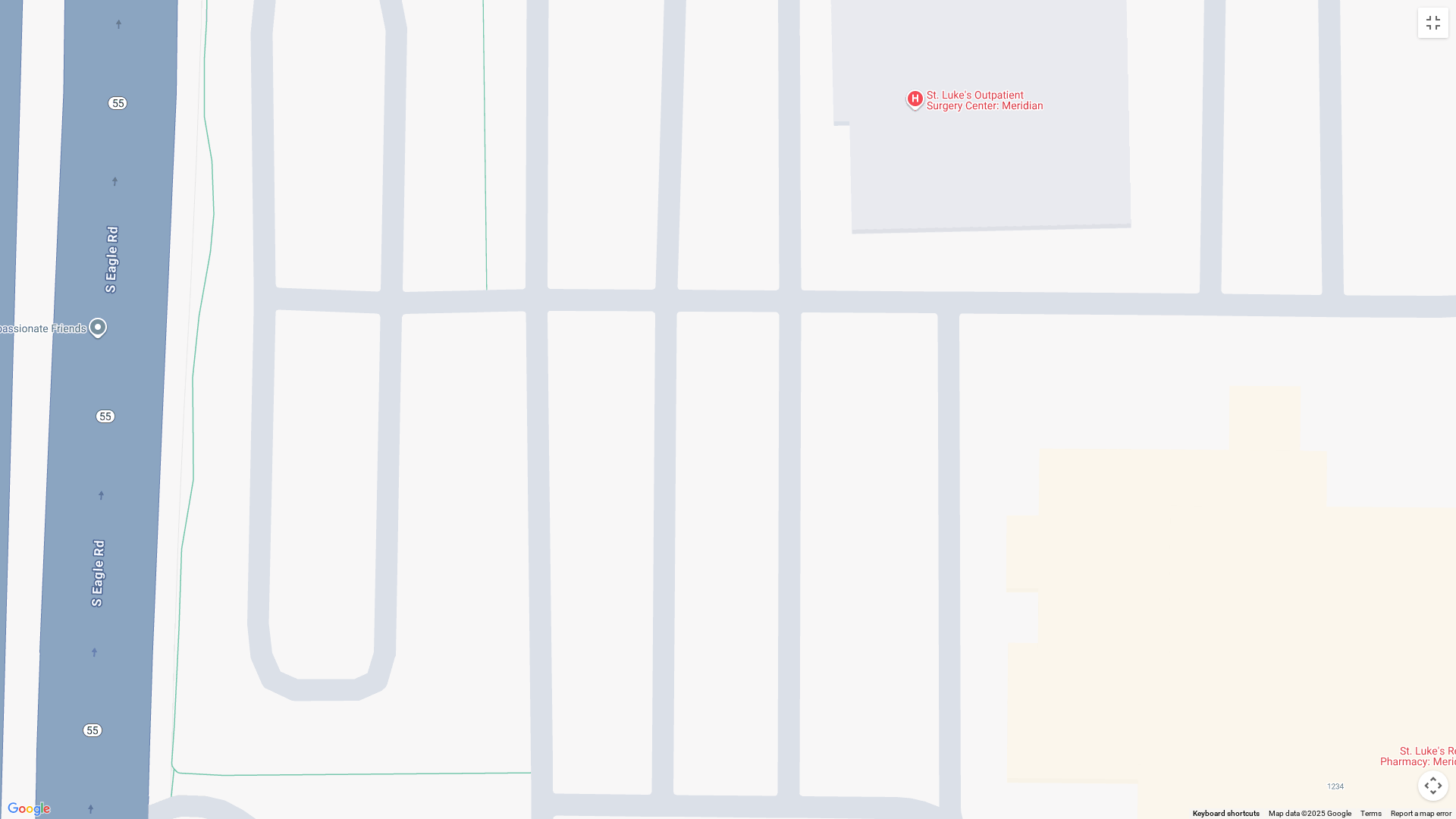
drag, startPoint x: 833, startPoint y: 594, endPoint x: 795, endPoint y: 751, distance: 161.5
click at [805, 700] on div at bounding box center [728, 409] width 1456 height 819
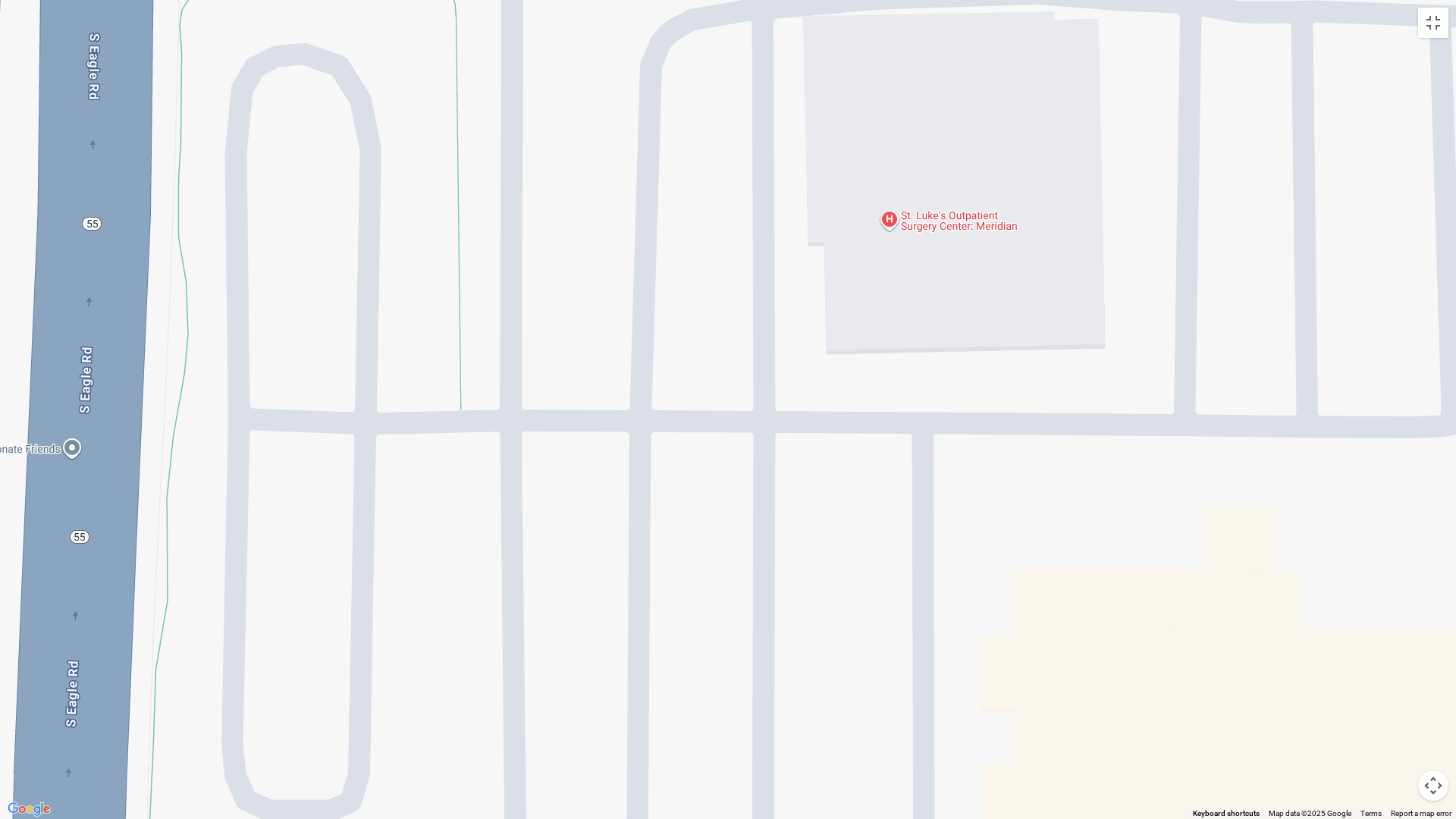
drag, startPoint x: 813, startPoint y: 622, endPoint x: 793, endPoint y: 719, distance: 99.0
click at [802, 700] on div at bounding box center [728, 409] width 1456 height 819
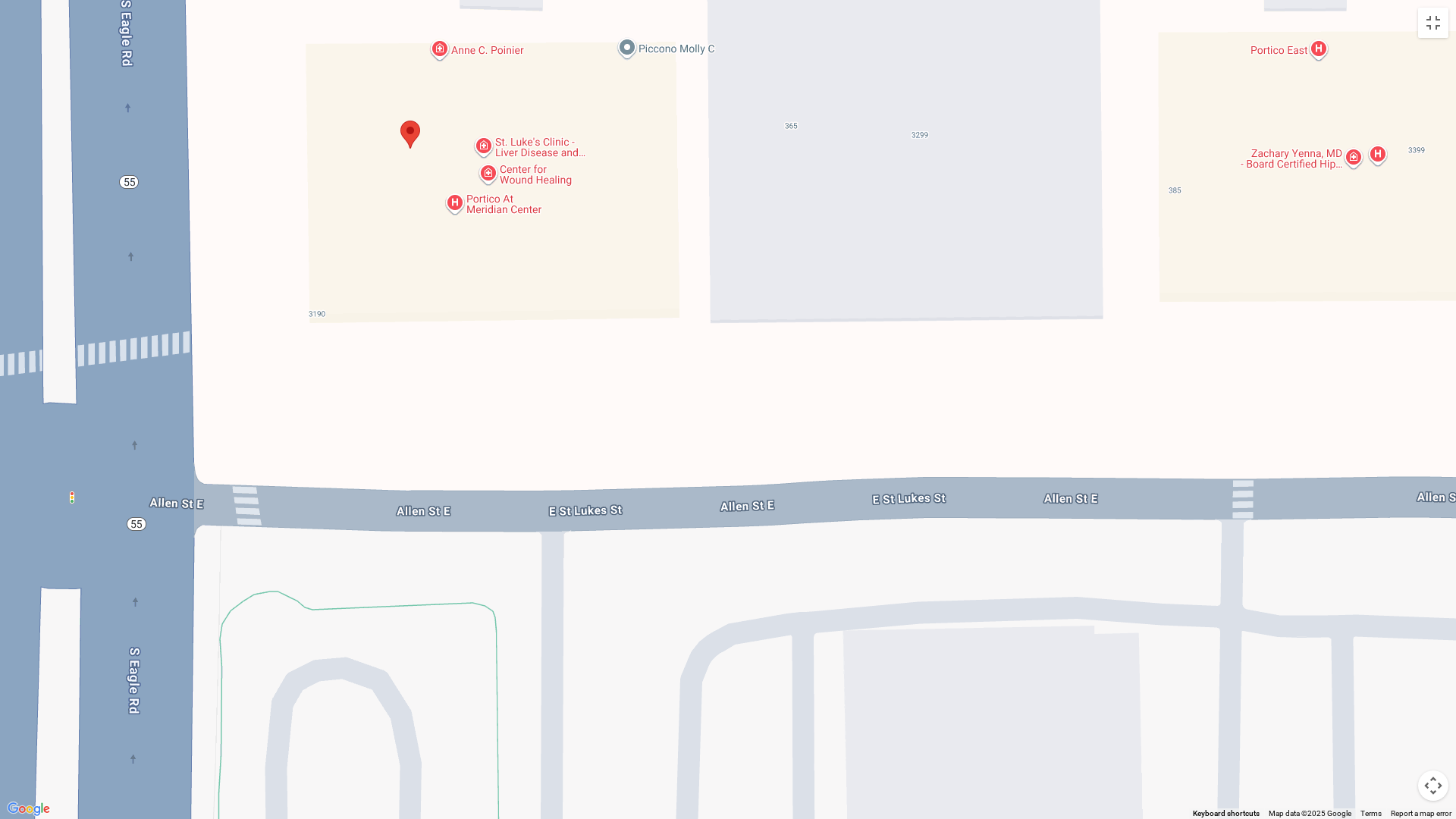
drag, startPoint x: 362, startPoint y: 397, endPoint x: 460, endPoint y: 737, distance: 353.8
click at [431, 700] on div at bounding box center [728, 409] width 1456 height 819
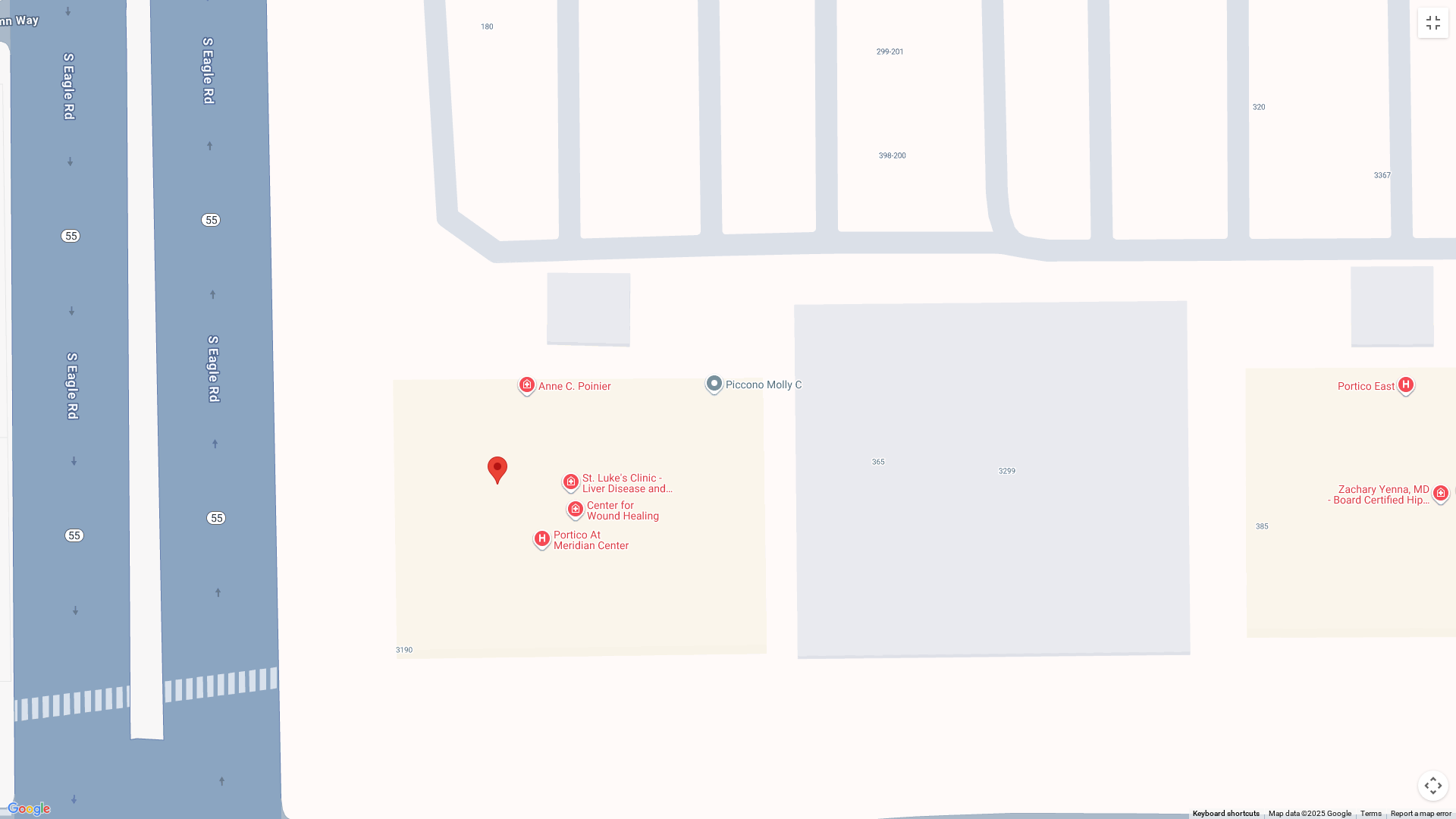
drag, startPoint x: 686, startPoint y: 444, endPoint x: 775, endPoint y: 743, distance: 312.0
click at [745, 700] on div at bounding box center [728, 409] width 1456 height 819
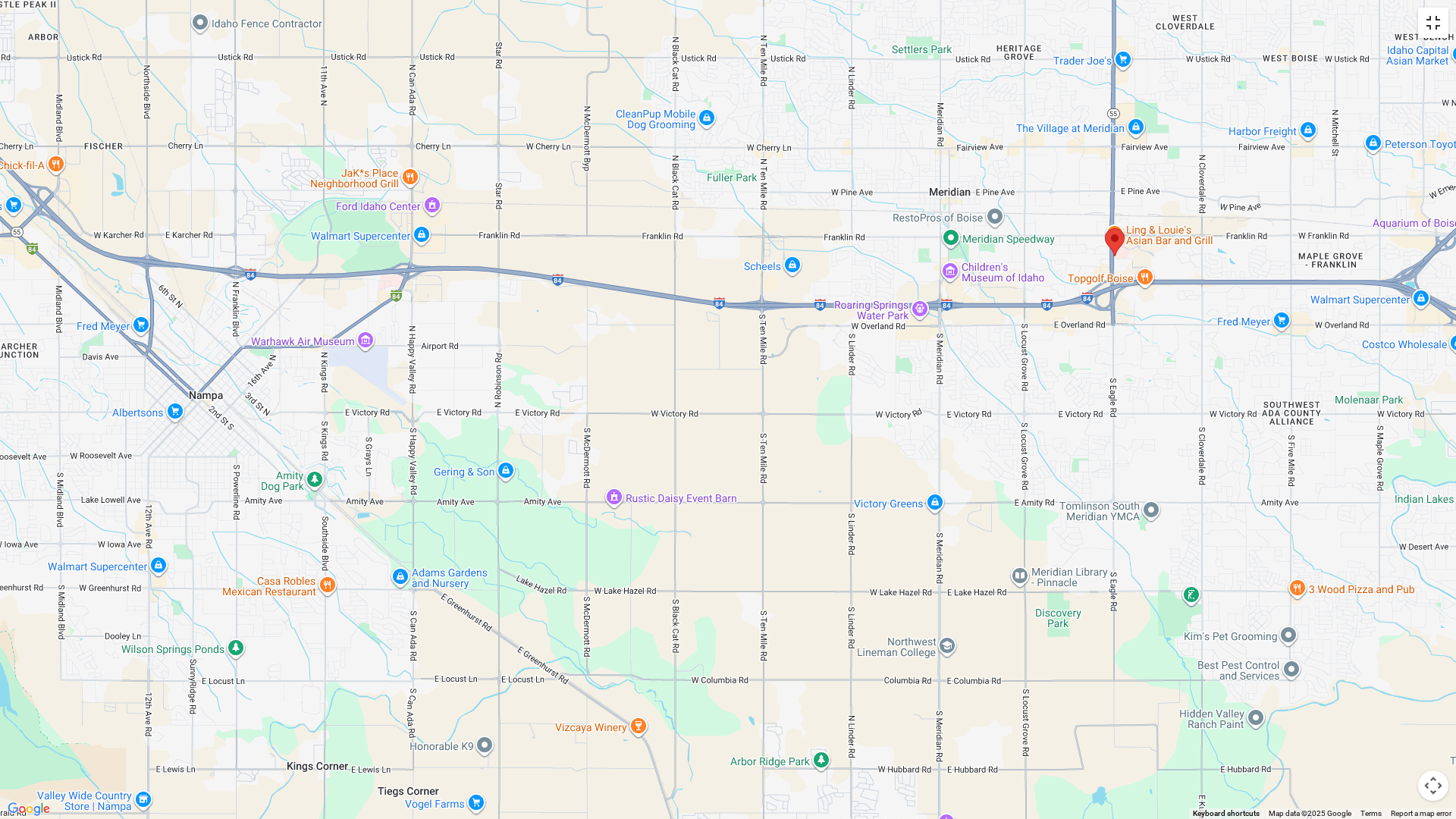
click at [1430, 27] on button "Toggle fullscreen view" at bounding box center [1433, 23] width 30 height 30
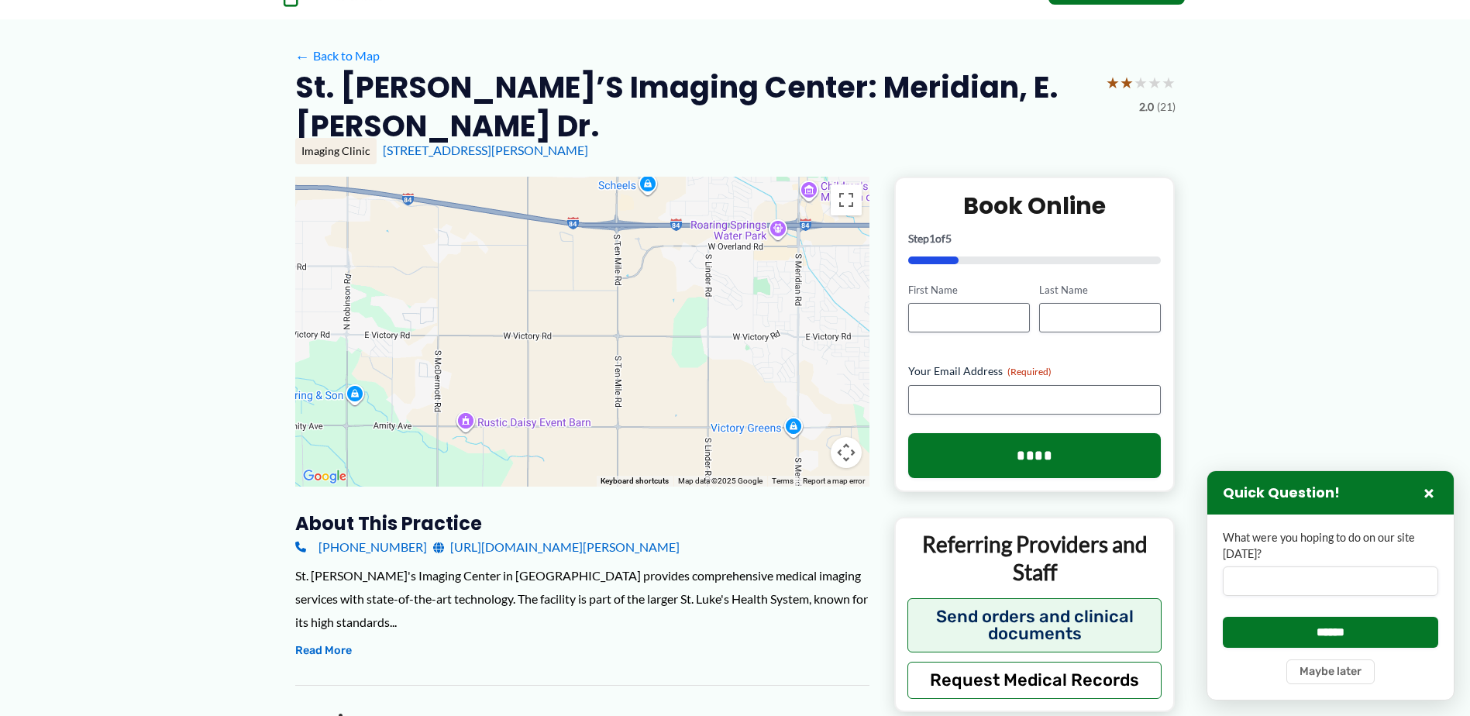
click at [530, 535] on link "https://www.stlukesonline.org/communities-and-locations/facilities/labs-and-ima…" at bounding box center [556, 546] width 246 height 23
